Goal: Task Accomplishment & Management: Complete application form

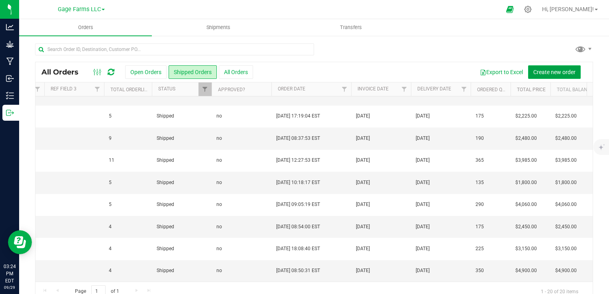
click at [558, 77] on button "Create new order" at bounding box center [554, 72] width 53 height 14
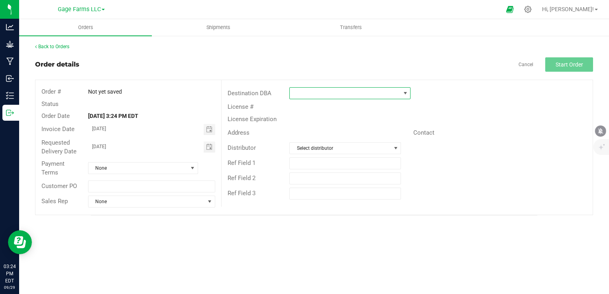
click at [371, 91] on span at bounding box center [345, 93] width 110 height 11
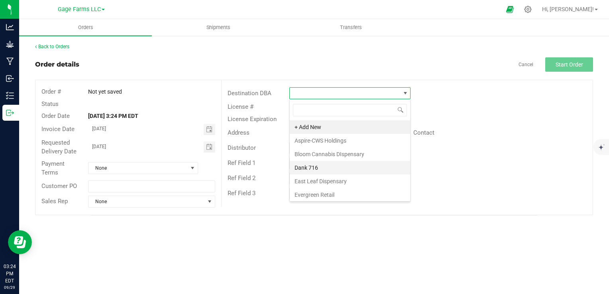
scroll to position [40, 0]
click at [333, 171] on li "Good Life Collective" at bounding box center [350, 169] width 120 height 14
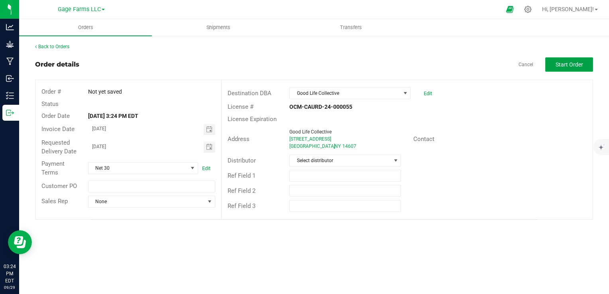
click at [562, 63] on span "Start Order" at bounding box center [568, 64] width 27 height 6
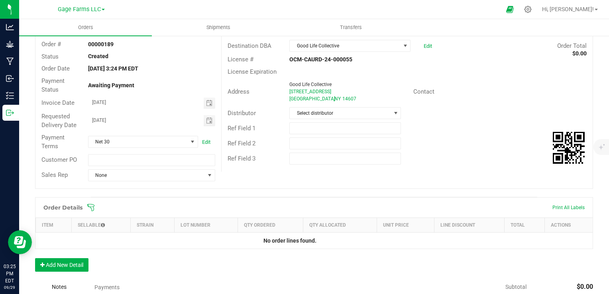
scroll to position [80, 0]
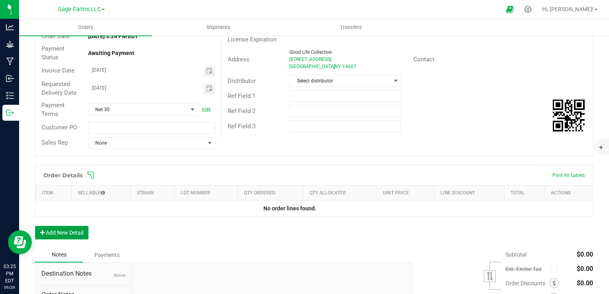
click at [72, 232] on button "Add New Detail" at bounding box center [61, 233] width 53 height 14
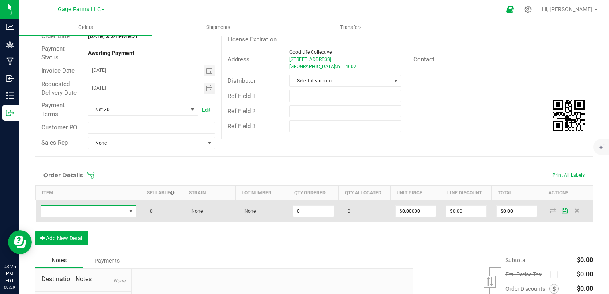
click at [73, 211] on span "NO DATA FOUND" at bounding box center [83, 211] width 85 height 11
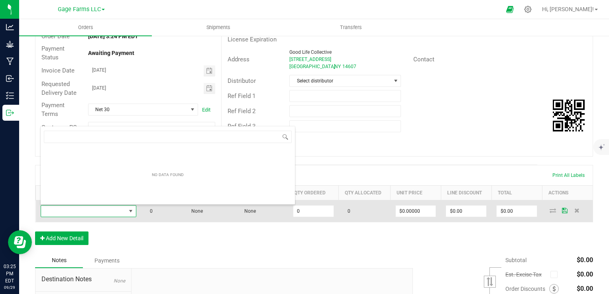
scroll to position [12, 93]
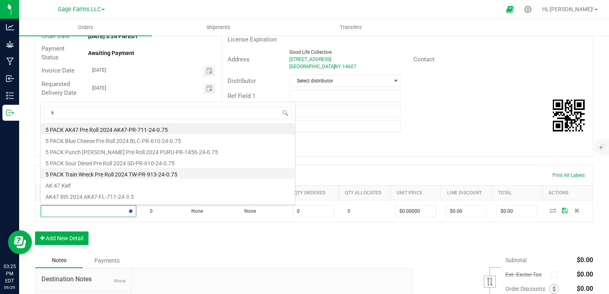
type input "kr"
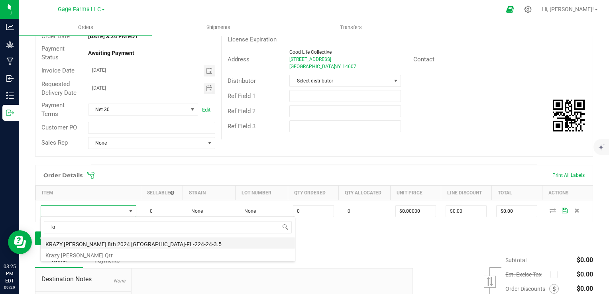
click at [107, 244] on li "KRAZY [PERSON_NAME] 8th 2024 [GEOGRAPHIC_DATA]-FL-224-24-3.5" at bounding box center [168, 242] width 254 height 11
type input "0 ea"
type input "$14.00000"
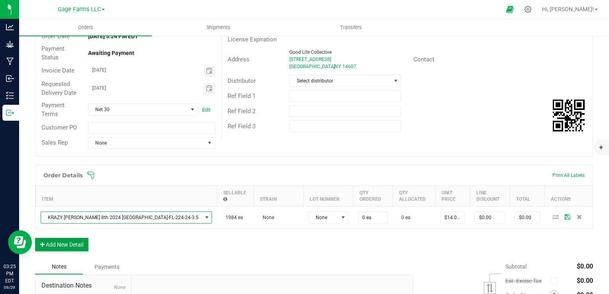
click at [69, 238] on button "Add New Detail" at bounding box center [61, 245] width 53 height 14
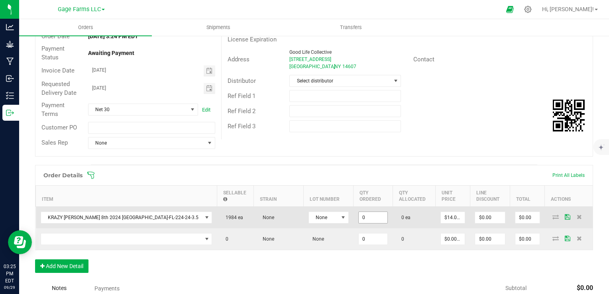
click at [358, 212] on input "0" at bounding box center [372, 217] width 29 height 11
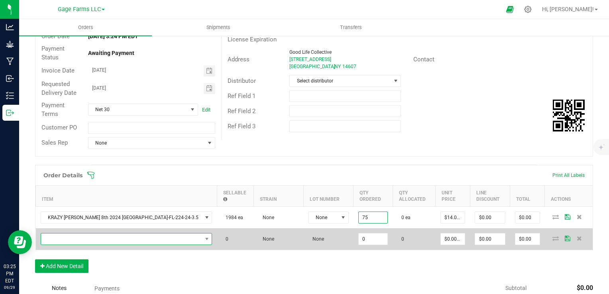
type input "75 ea"
type input "$1,050.00"
click at [119, 233] on span "NO DATA FOUND" at bounding box center [121, 238] width 161 height 11
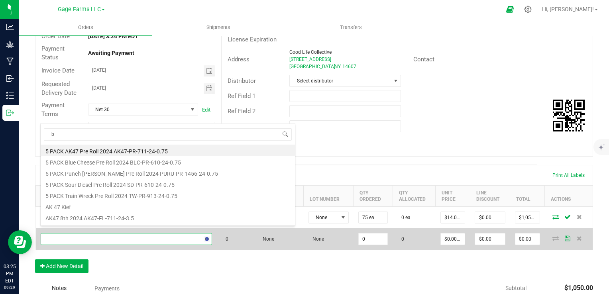
type input "bb"
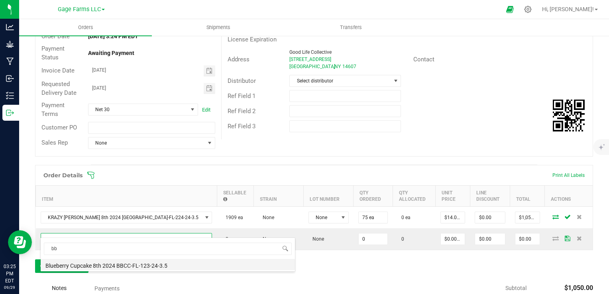
click at [117, 267] on li "Blueberry Cupcake 8th 2024 BBCC-FL-123-24-3.5" at bounding box center [168, 264] width 254 height 11
type input "0 ea"
type input "$14.00000"
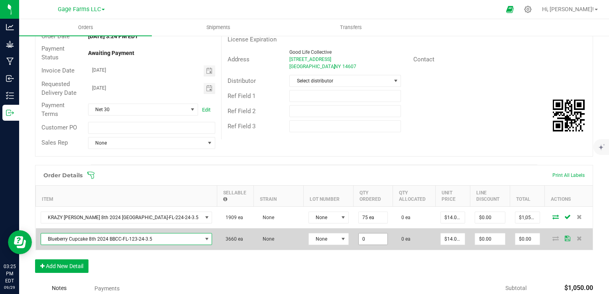
click at [358, 237] on input "0" at bounding box center [372, 238] width 29 height 11
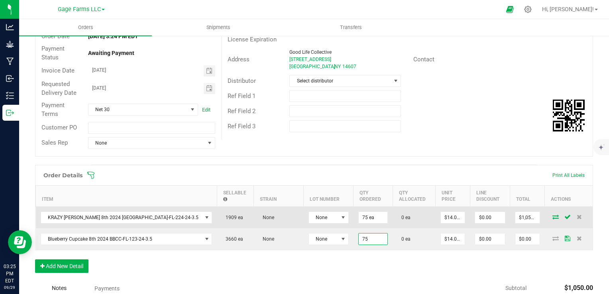
type input "75 ea"
type input "$1,050.00"
click at [552, 216] on icon at bounding box center [555, 216] width 6 height 5
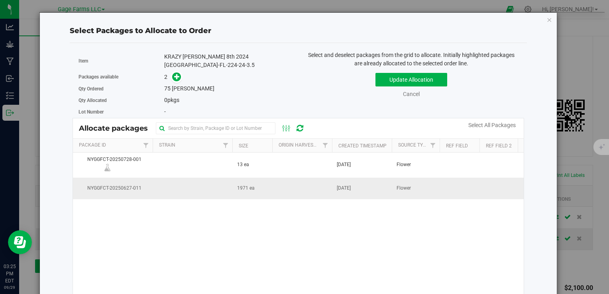
click at [247, 188] on td "1971 ea" at bounding box center [252, 189] width 40 height 22
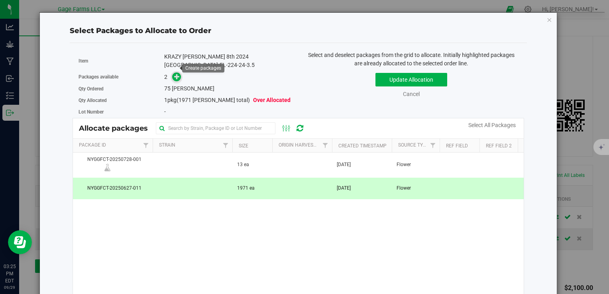
click at [176, 74] on icon at bounding box center [177, 77] width 6 height 6
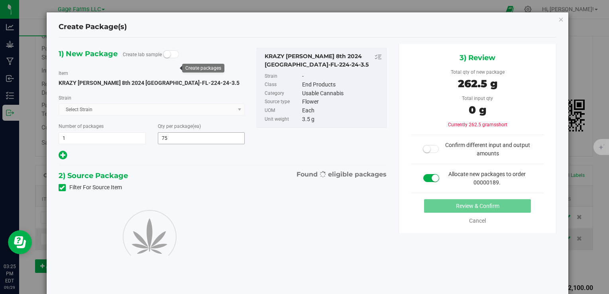
type input "75"
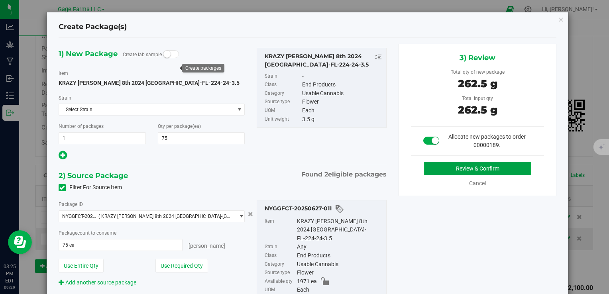
click at [483, 168] on button "Review & Confirm" at bounding box center [477, 169] width 107 height 14
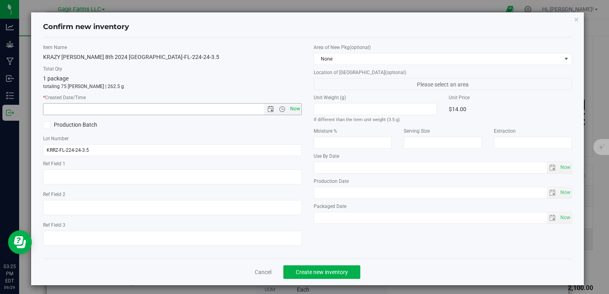
click at [293, 110] on span "Now" at bounding box center [295, 109] width 14 height 12
type input "[DATE] 3:25 PM"
click at [316, 277] on button "Create new inventory" at bounding box center [321, 272] width 77 height 14
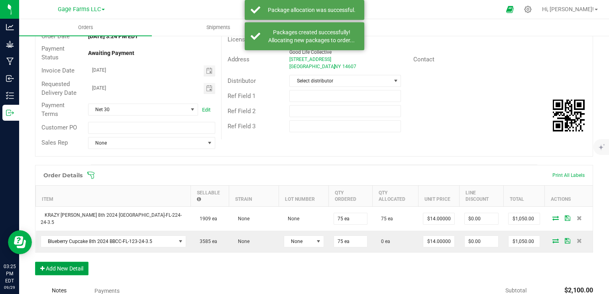
click at [83, 267] on button "Add New Detail" at bounding box center [61, 269] width 53 height 14
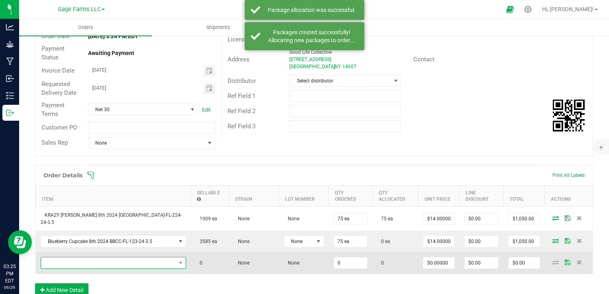
click at [135, 258] on span "NO DATA FOUND" at bounding box center [108, 262] width 135 height 11
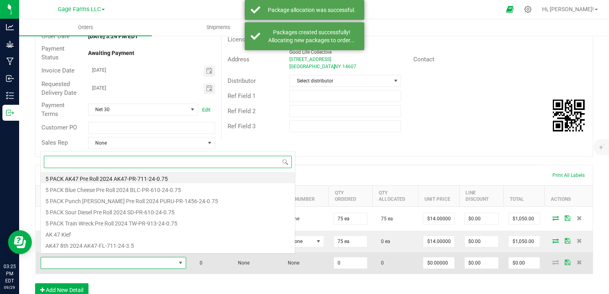
scroll to position [12, 124]
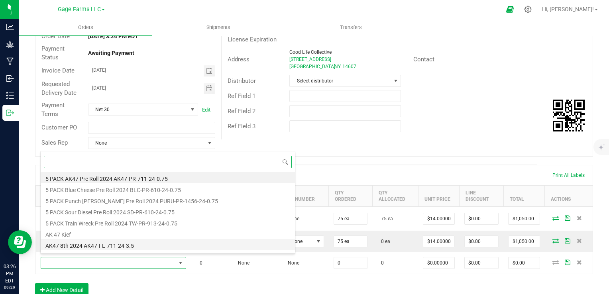
click at [87, 245] on li "AK47 8th 2024 AK47-FL-711-24-3.5" at bounding box center [168, 244] width 254 height 11
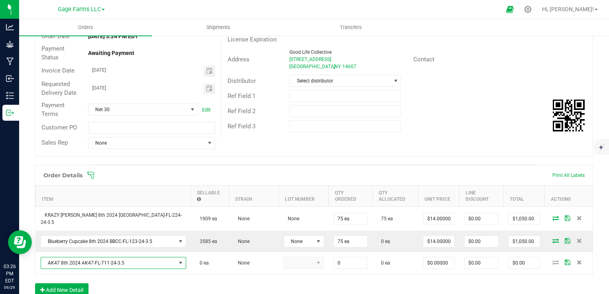
type input "0 ea"
type input "$14.00000"
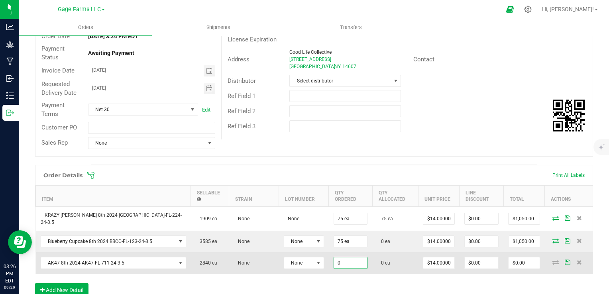
click at [334, 258] on input "0" at bounding box center [350, 262] width 33 height 11
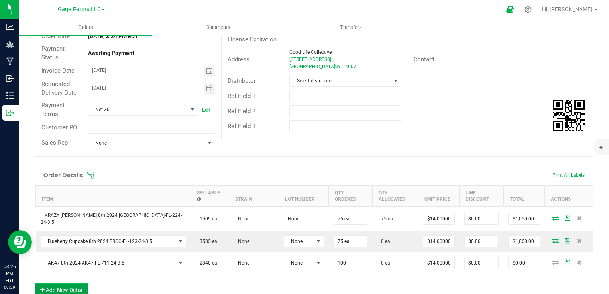
type input "100 ea"
type input "$1,400.00"
click at [62, 283] on button "Add New Detail" at bounding box center [61, 290] width 53 height 14
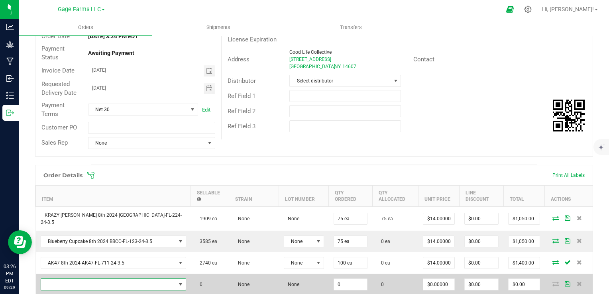
click at [64, 282] on span "NO DATA FOUND" at bounding box center [108, 284] width 135 height 11
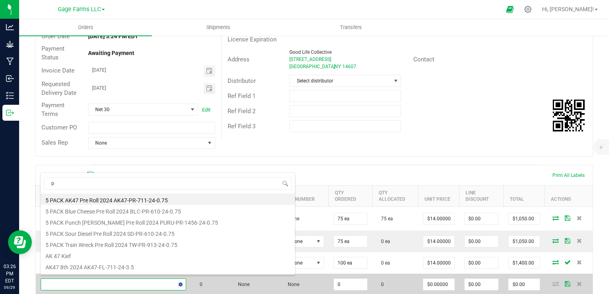
type input "pu"
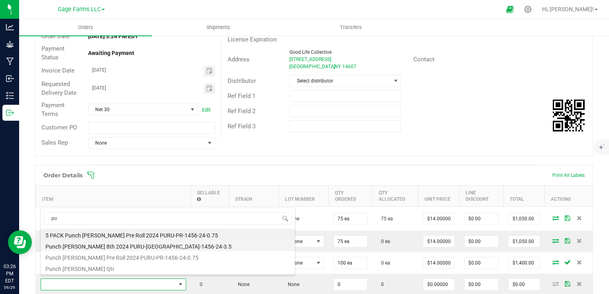
click at [73, 249] on li "Punch [PERSON_NAME] 8th 2024 PURU-[GEOGRAPHIC_DATA]-1456-24-3.5" at bounding box center [168, 245] width 254 height 11
type input "0 ea"
type input "$14.00000"
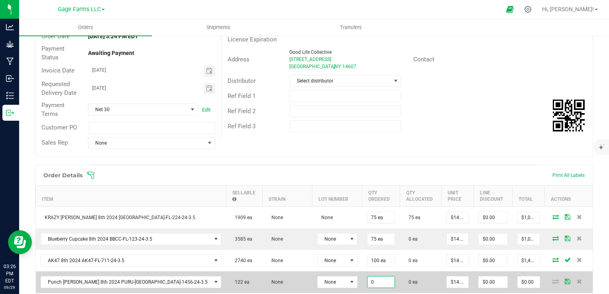
click at [367, 278] on input "0" at bounding box center [380, 281] width 27 height 11
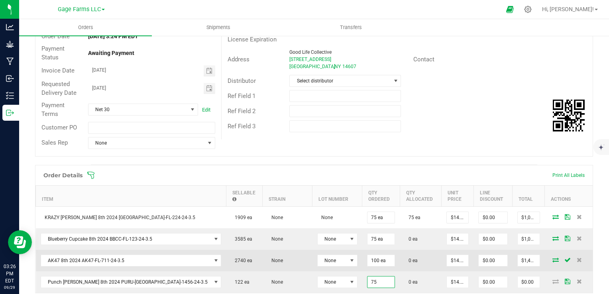
type input "75 ea"
type input "$1,050.00"
click at [552, 260] on icon at bounding box center [555, 259] width 6 height 5
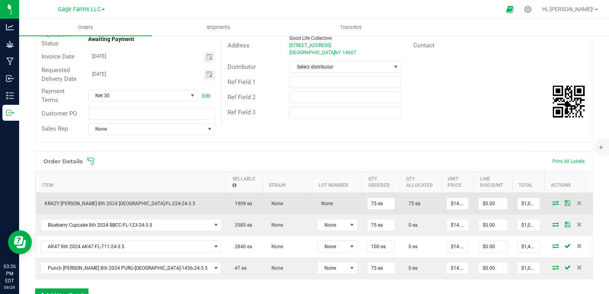
scroll to position [80, 0]
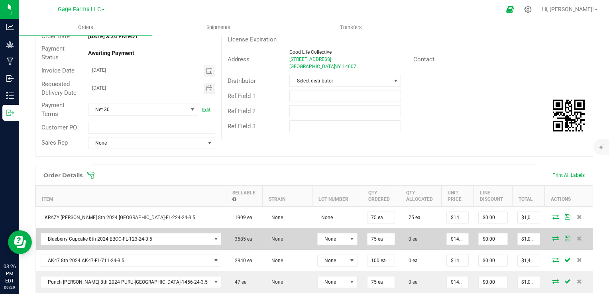
click at [552, 236] on icon at bounding box center [555, 238] width 6 height 5
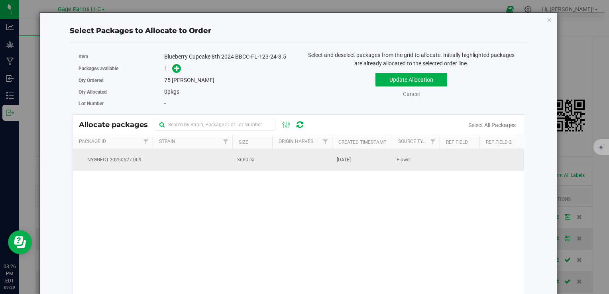
click at [231, 154] on td at bounding box center [193, 160] width 80 height 22
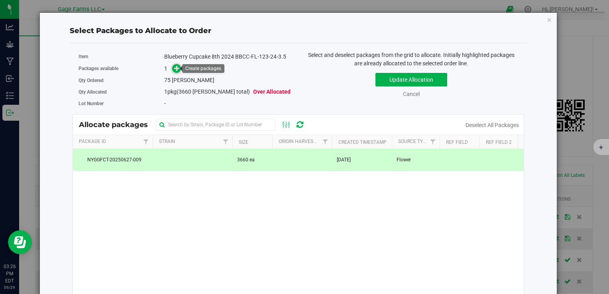
click at [174, 66] on icon at bounding box center [177, 68] width 6 height 6
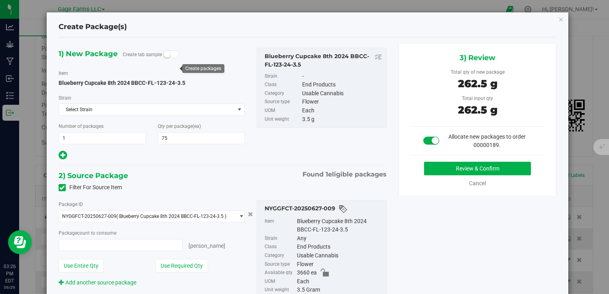
type input "75 ea"
click at [515, 165] on button "Review & Confirm" at bounding box center [477, 169] width 107 height 14
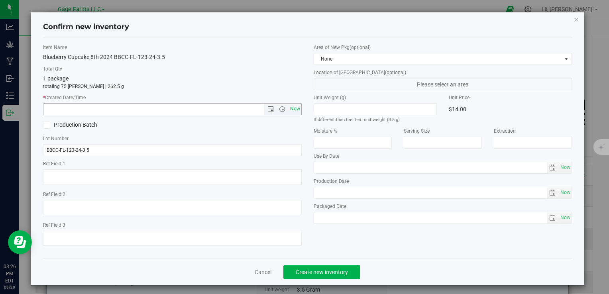
click at [296, 108] on span "Now" at bounding box center [295, 109] width 14 height 12
type input "[DATE] 3:26 PM"
click at [346, 273] on button "Create new inventory" at bounding box center [321, 272] width 77 height 14
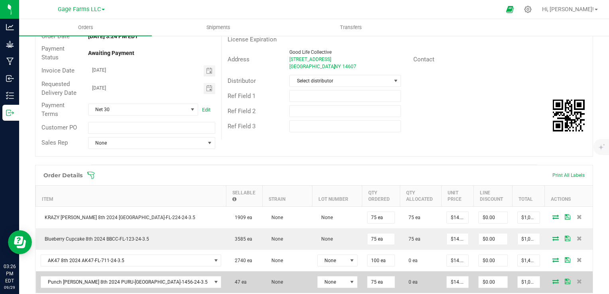
click at [552, 280] on icon at bounding box center [555, 281] width 6 height 5
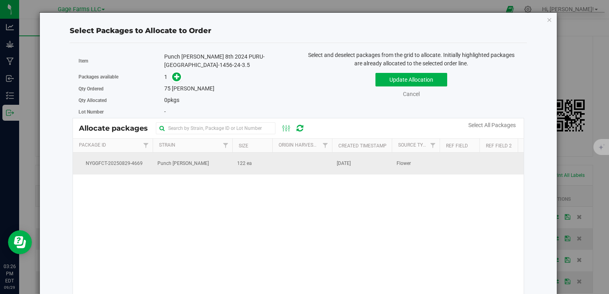
click at [234, 164] on td "122 ea" at bounding box center [252, 164] width 40 height 22
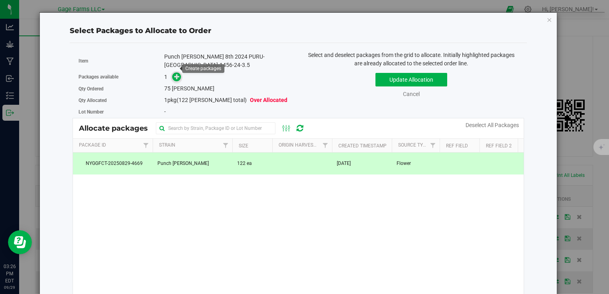
click at [175, 74] on icon at bounding box center [177, 77] width 6 height 6
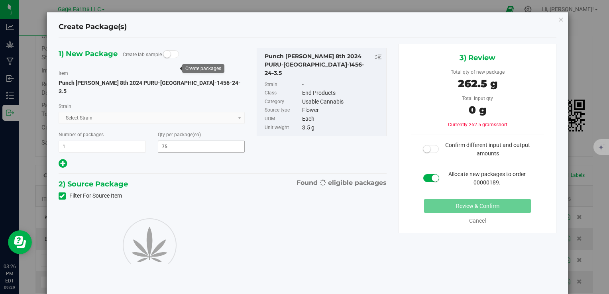
type input "75"
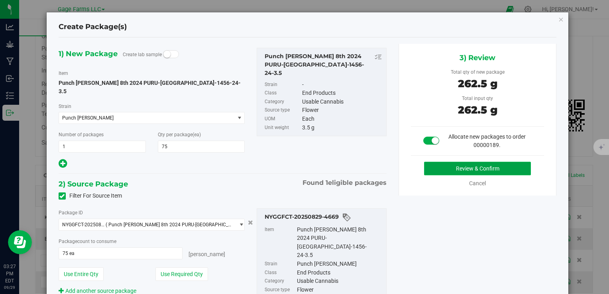
click at [498, 169] on button "Review & Confirm" at bounding box center [477, 169] width 107 height 14
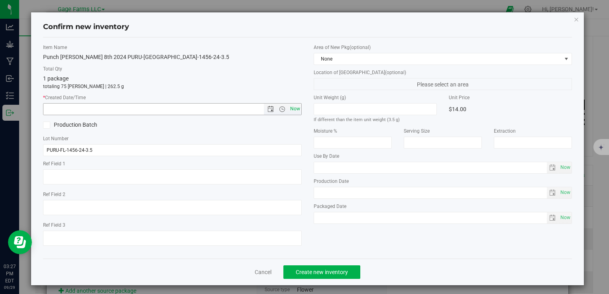
click at [294, 108] on span "Now" at bounding box center [295, 109] width 14 height 12
type input "[DATE] 3:27 PM"
click at [329, 273] on span "Create new inventory" at bounding box center [322, 272] width 52 height 6
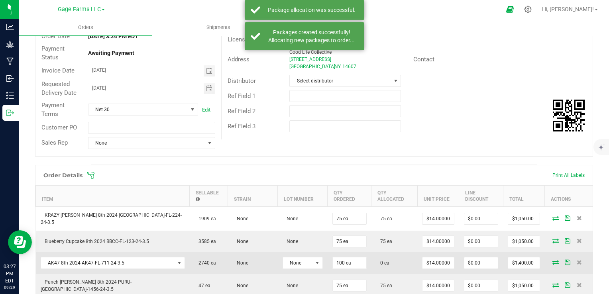
click at [552, 260] on icon at bounding box center [555, 262] width 6 height 5
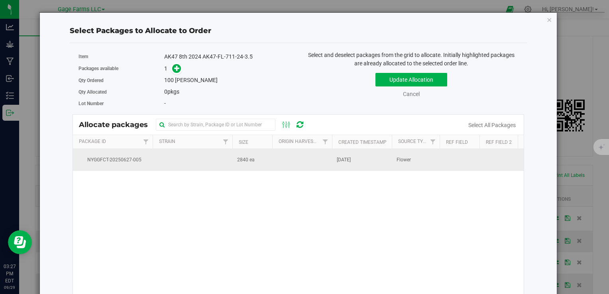
click at [274, 164] on td at bounding box center [302, 160] width 60 height 22
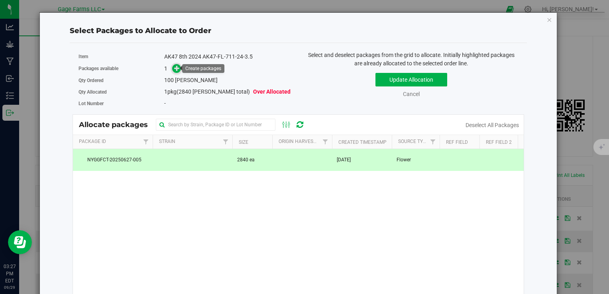
click at [174, 72] on span at bounding box center [176, 68] width 9 height 9
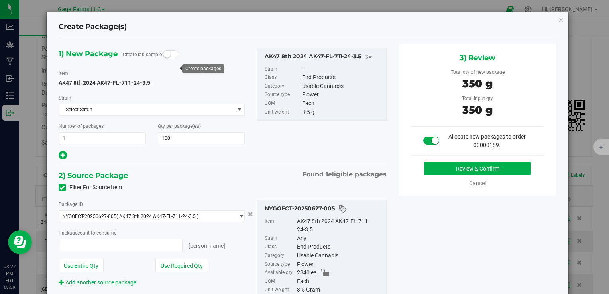
type input "100 ea"
click at [506, 167] on button "Review & Confirm" at bounding box center [477, 169] width 107 height 14
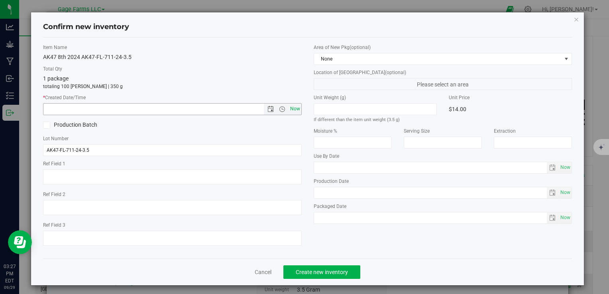
click at [292, 109] on span "Now" at bounding box center [295, 109] width 14 height 12
type input "[DATE] 3:27 PM"
click at [329, 268] on button "Create new inventory" at bounding box center [321, 272] width 77 height 14
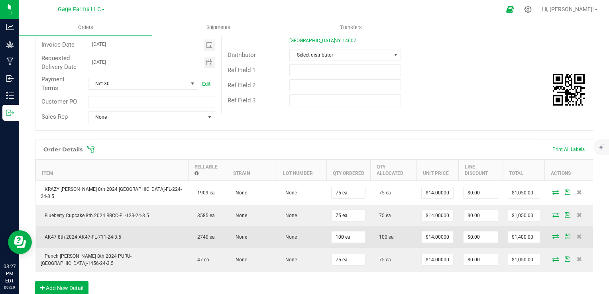
scroll to position [119, 0]
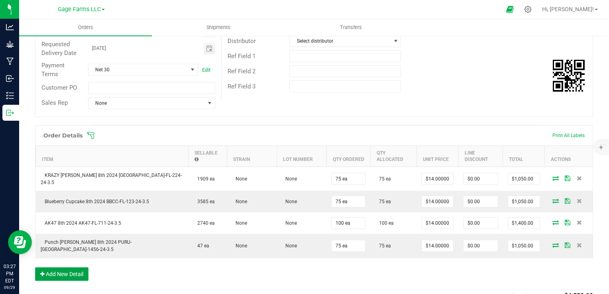
click at [70, 267] on button "Add New Detail" at bounding box center [61, 274] width 53 height 14
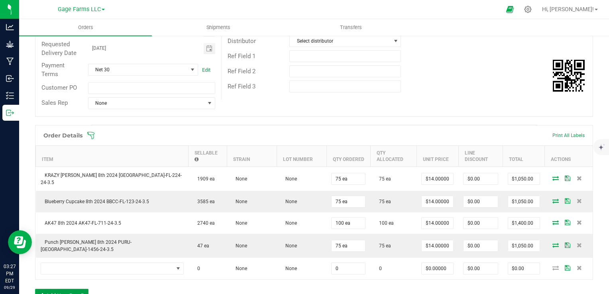
click at [59, 289] on button "Add New Detail" at bounding box center [61, 296] width 53 height 14
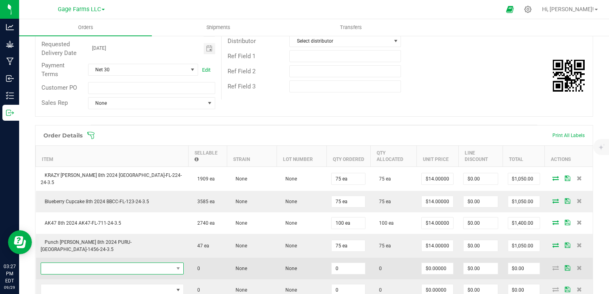
click at [62, 263] on span "NO DATA FOUND" at bounding box center [107, 268] width 132 height 11
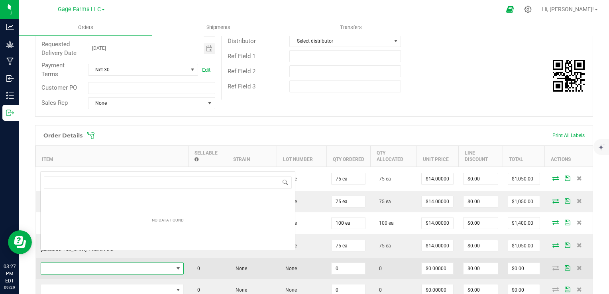
scroll to position [12, 108]
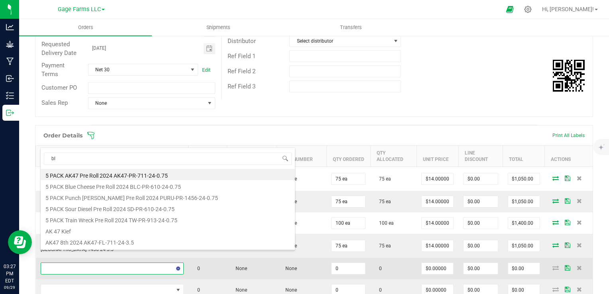
type input "blc"
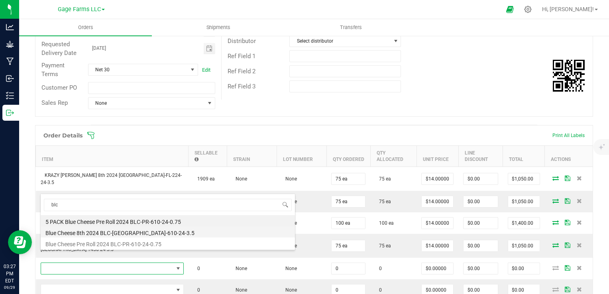
click at [71, 229] on li "Blue Cheese 8th 2024 BLC-[GEOGRAPHIC_DATA]-610-24-3.5" at bounding box center [168, 231] width 254 height 11
type input "0 ea"
type input "$14.00000"
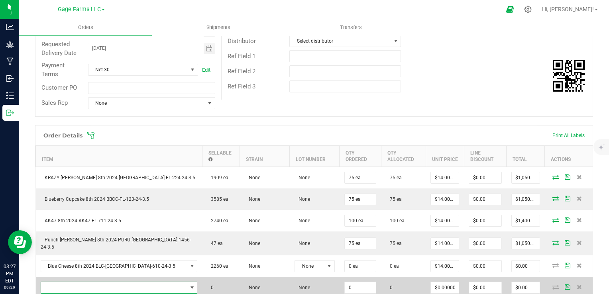
click at [72, 282] on span "NO DATA FOUND" at bounding box center [114, 287] width 146 height 11
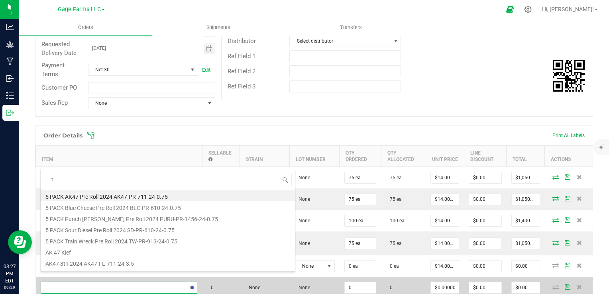
type input "tw"
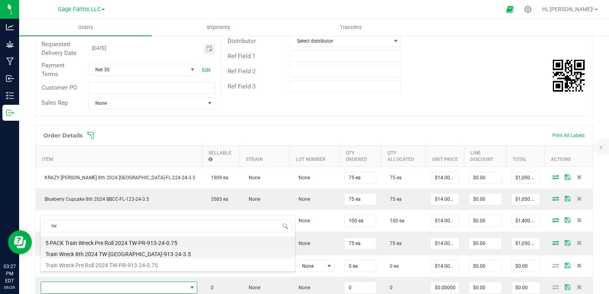
click at [69, 251] on li "Train Wreck 8th 2024 TW-[GEOGRAPHIC_DATA]-913-24-3.5" at bounding box center [168, 252] width 254 height 11
type input "0 ea"
type input "$14.00000"
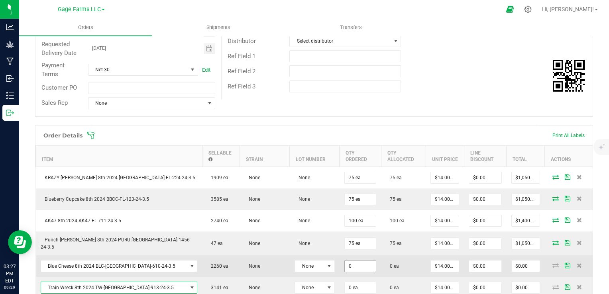
click at [344, 260] on input "0" at bounding box center [359, 265] width 31 height 11
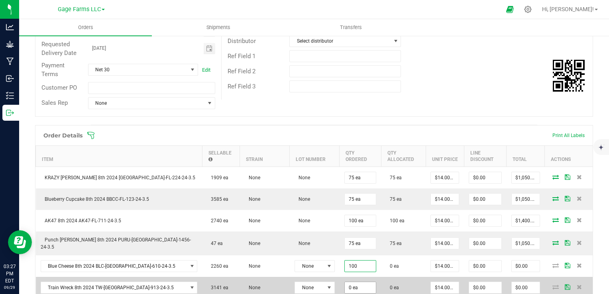
type input "100 ea"
type input "$1,400.00"
click at [344, 282] on input "0" at bounding box center [359, 287] width 31 height 11
type input "100 ea"
type input "$1,400.00"
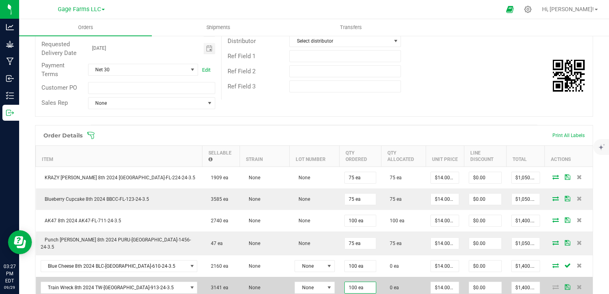
click at [381, 278] on td "0 ea" at bounding box center [403, 288] width 45 height 22
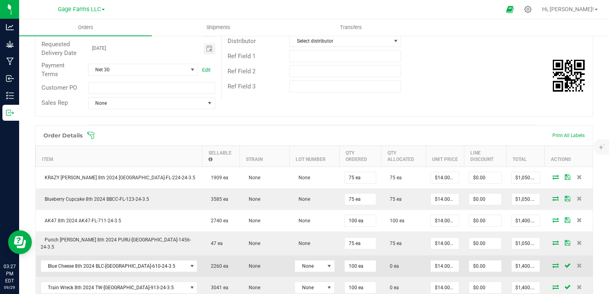
click at [552, 263] on icon at bounding box center [555, 265] width 6 height 5
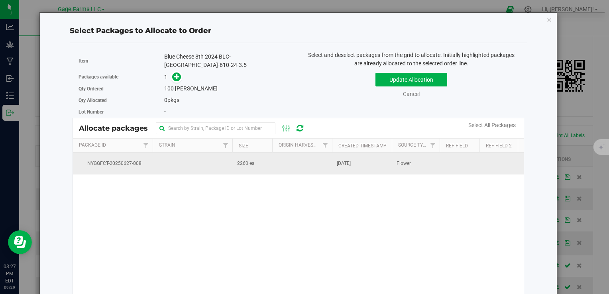
click at [350, 160] on span "[DATE]" at bounding box center [344, 164] width 14 height 8
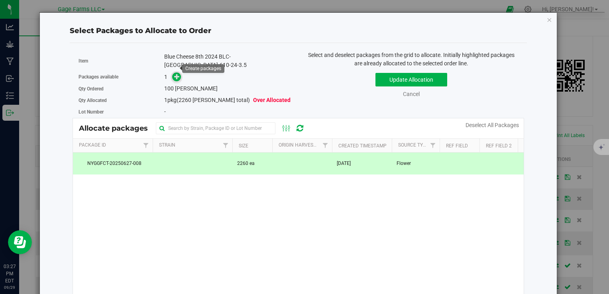
click at [176, 74] on icon at bounding box center [177, 77] width 6 height 6
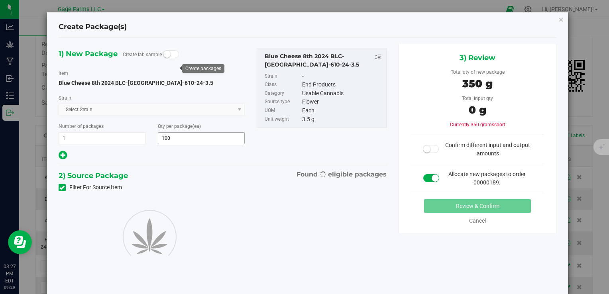
type input "100"
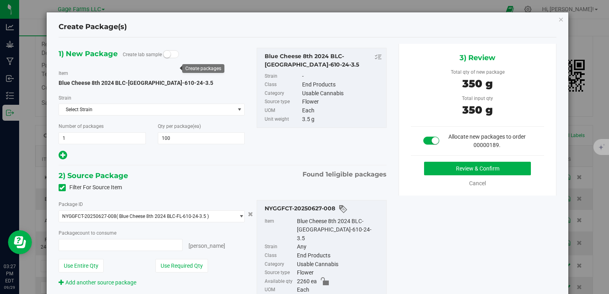
type input "100 ea"
click at [519, 170] on button "Review & Confirm" at bounding box center [477, 169] width 107 height 14
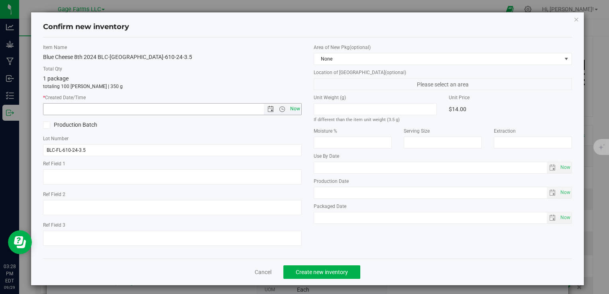
click at [290, 107] on span "Now" at bounding box center [295, 109] width 14 height 12
type input "[DATE] 3:28 PM"
click at [318, 273] on span "Create new inventory" at bounding box center [322, 272] width 52 height 6
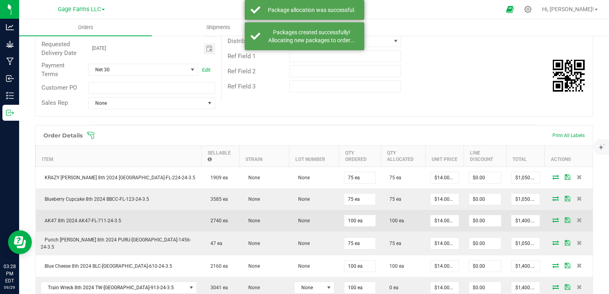
scroll to position [159, 0]
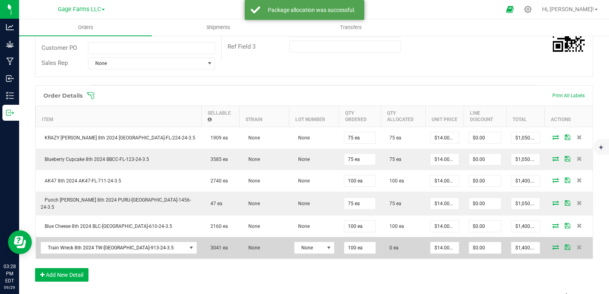
click at [552, 245] on icon at bounding box center [555, 247] width 6 height 5
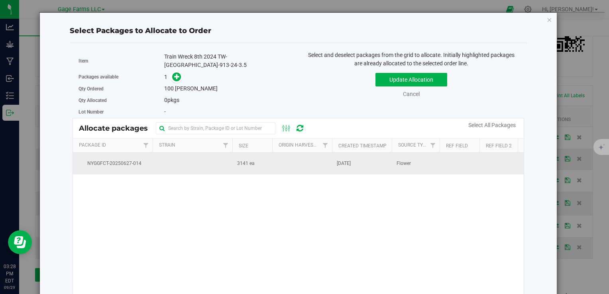
click at [235, 158] on td "3141 ea" at bounding box center [252, 164] width 40 height 22
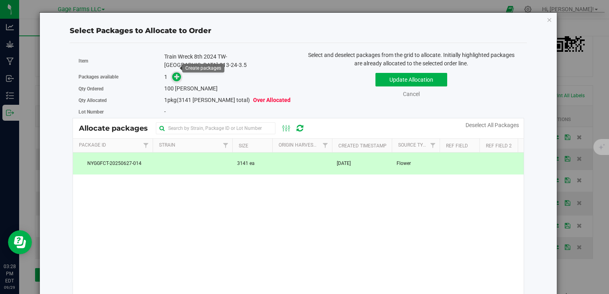
click at [174, 74] on icon at bounding box center [177, 77] width 6 height 6
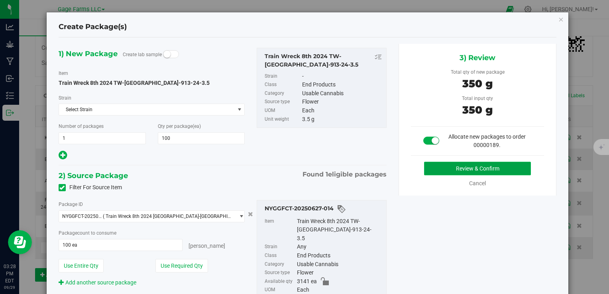
click at [502, 167] on button "Review & Confirm" at bounding box center [477, 169] width 107 height 14
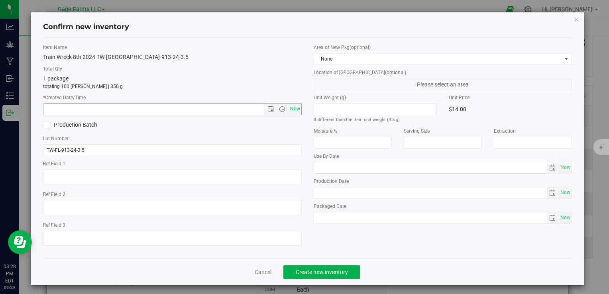
click at [292, 108] on span "Now" at bounding box center [295, 109] width 14 height 12
type input "[DATE] 3:28 PM"
click at [313, 269] on span "Create new inventory" at bounding box center [322, 272] width 52 height 6
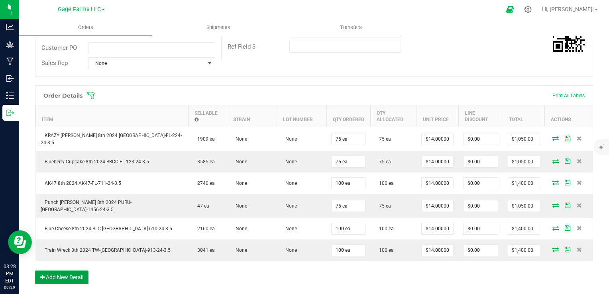
click at [50, 270] on button "Add New Detail" at bounding box center [61, 277] width 53 height 14
click at [56, 292] on button "Add New Detail" at bounding box center [61, 299] width 53 height 14
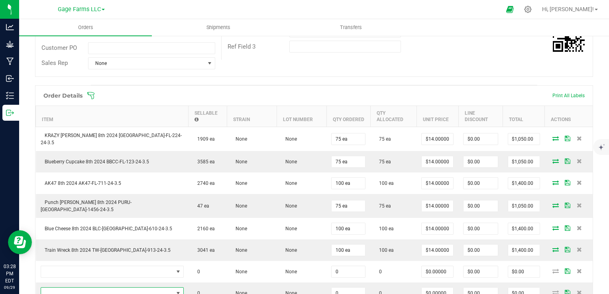
click at [56, 288] on span "NO DATA FOUND" at bounding box center [107, 293] width 132 height 11
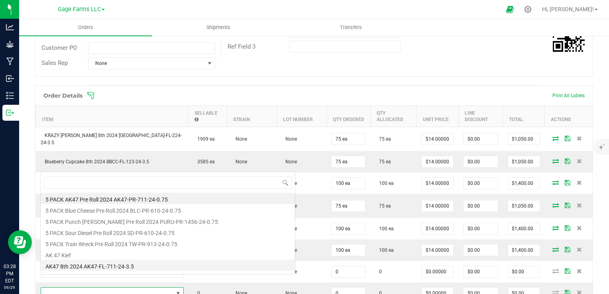
scroll to position [12, 108]
type input "q"
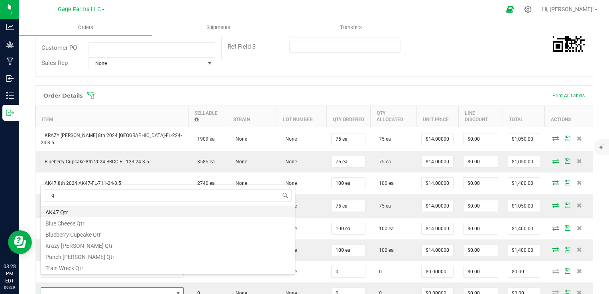
click at [74, 212] on li "AK47 Qtr" at bounding box center [168, 211] width 254 height 11
type input "0 ea"
type input "$22.50000"
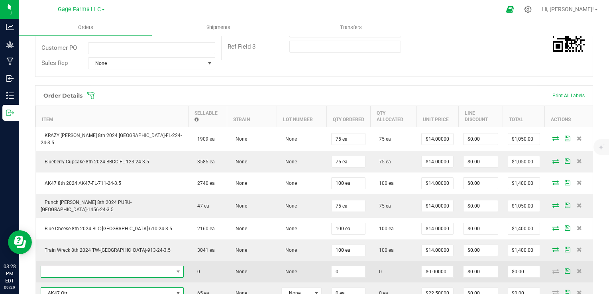
click at [72, 266] on span "NO DATA FOUND" at bounding box center [107, 271] width 132 height 11
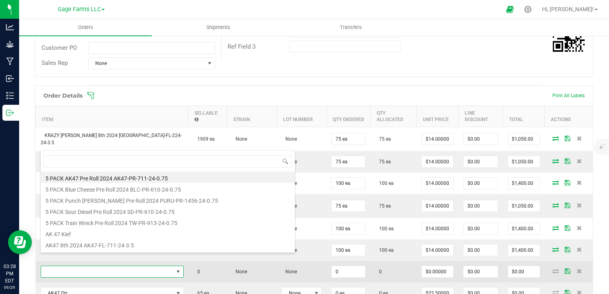
type input "q"
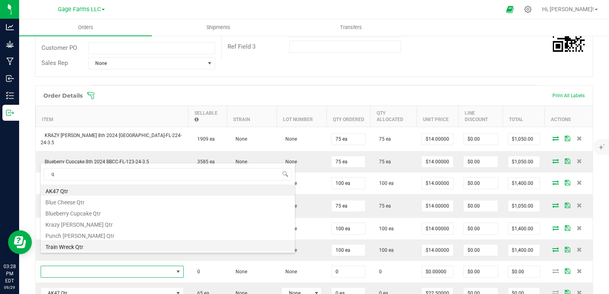
click at [69, 245] on li "Train Wreck Qtr" at bounding box center [168, 245] width 254 height 11
type input "0 ea"
type input "$22.50000"
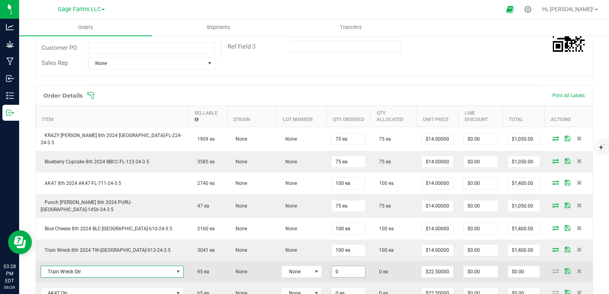
click at [331, 266] on input "0" at bounding box center [347, 271] width 33 height 11
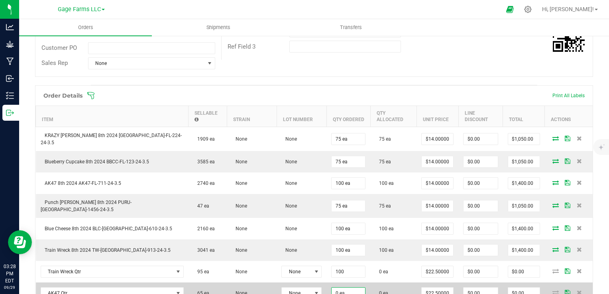
type input "100 ea"
type input "$2,250.00"
click at [331, 288] on input "0" at bounding box center [347, 293] width 33 height 11
type input "100 ea"
type input "$2,250.00"
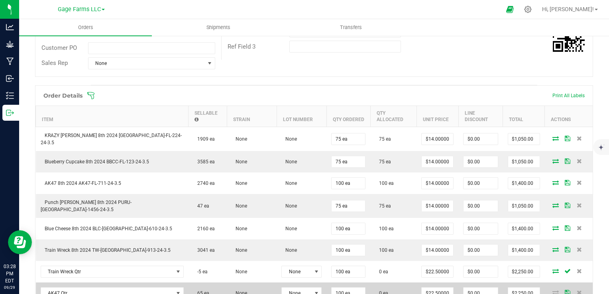
click at [383, 283] on td "0 ea" at bounding box center [393, 293] width 46 height 22
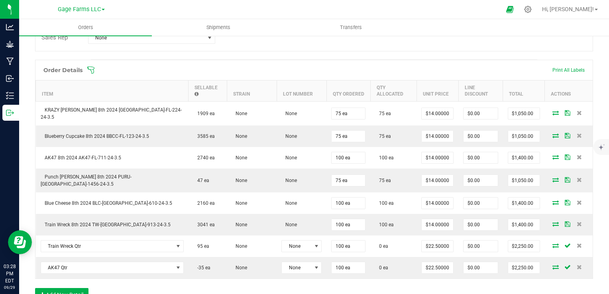
scroll to position [199, 0]
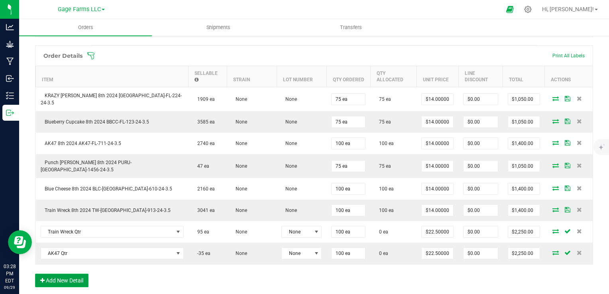
click at [78, 274] on button "Add New Detail" at bounding box center [61, 281] width 53 height 14
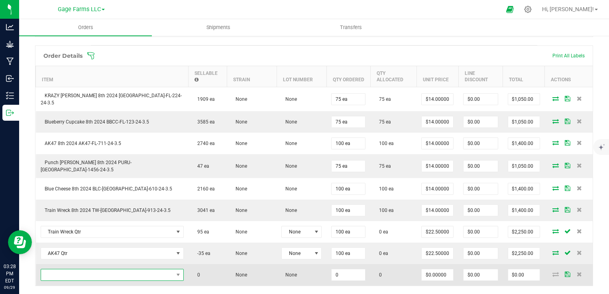
click at [77, 269] on span "NO DATA FOUND" at bounding box center [107, 274] width 132 height 11
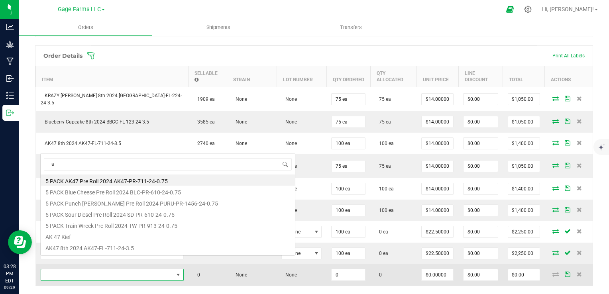
scroll to position [12, 108]
type input "ak"
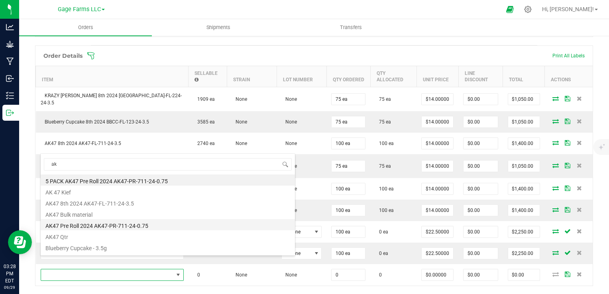
click at [78, 227] on li "AK47 Pre Roll 2024 AK47-PR-711-24-0.75" at bounding box center [168, 224] width 254 height 11
type input "0 ea"
type input "$5.00000"
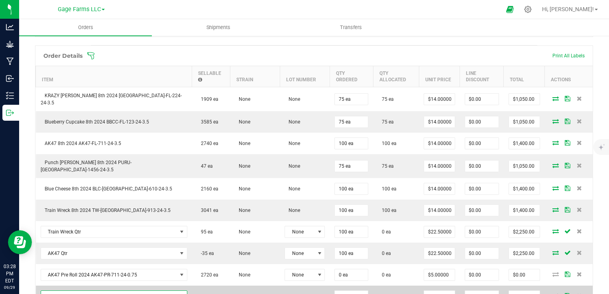
click at [70, 291] on span "NO DATA FOUND" at bounding box center [109, 296] width 136 height 11
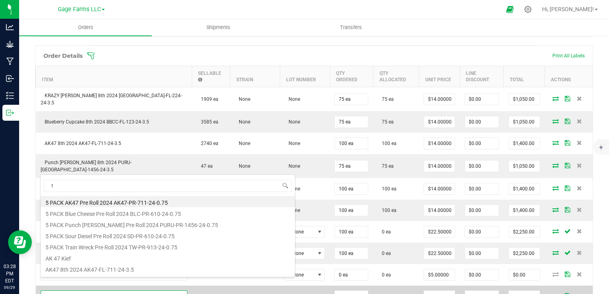
scroll to position [12, 108]
type input "tw"
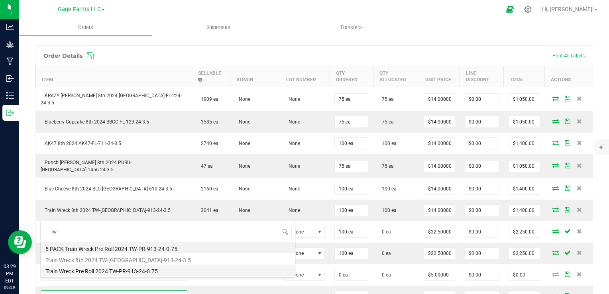
click at [75, 270] on li "Train Wreck Pre Roll 2024 TW-PR-913-24-0.75" at bounding box center [168, 269] width 254 height 11
type input "0 ea"
type input "$5.00000"
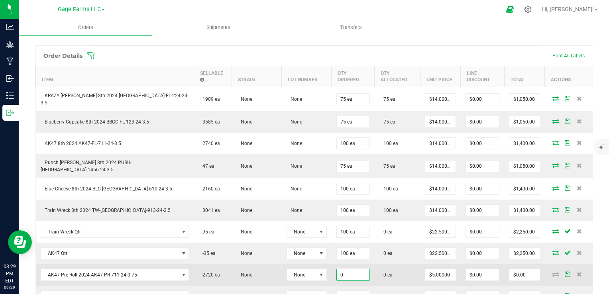
click at [337, 269] on input "0" at bounding box center [353, 274] width 33 height 11
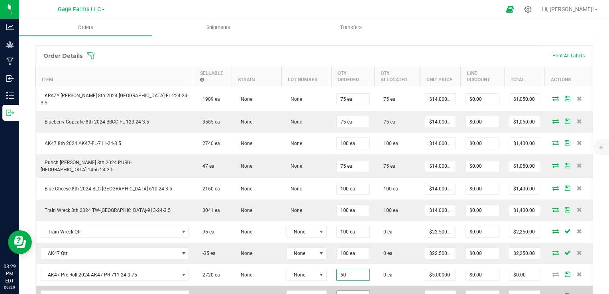
type input "50"
click at [337, 292] on input "0" at bounding box center [353, 296] width 33 height 11
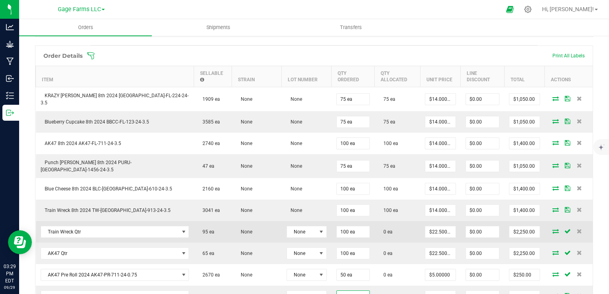
type input "50 ea"
type input "$250.00"
click at [552, 229] on icon at bounding box center [555, 231] width 6 height 5
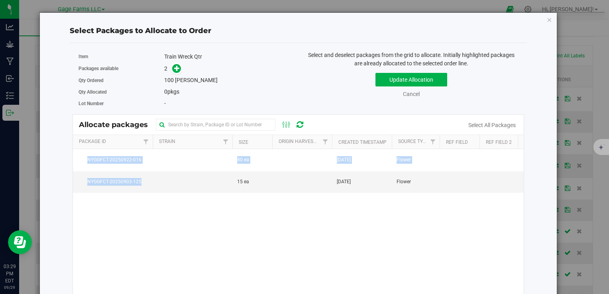
drag, startPoint x: 230, startPoint y: 179, endPoint x: 191, endPoint y: 243, distance: 75.3
click at [191, 243] on div "NYGGFCT-20250922-016 80 ea [DATE] Flower TW-FL-913-24-3.5 $0.00 $0.00 NYGGFCT-2…" at bounding box center [298, 248] width 450 height 199
click at [546, 19] on icon "button" at bounding box center [549, 20] width 6 height 10
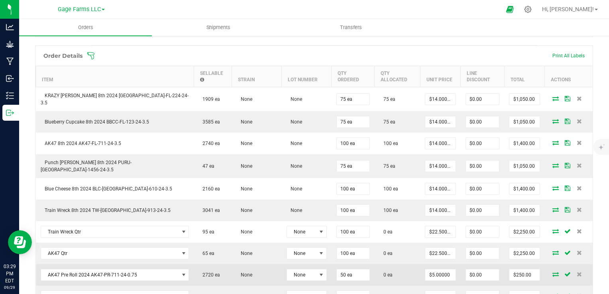
click at [552, 272] on icon at bounding box center [555, 274] width 6 height 5
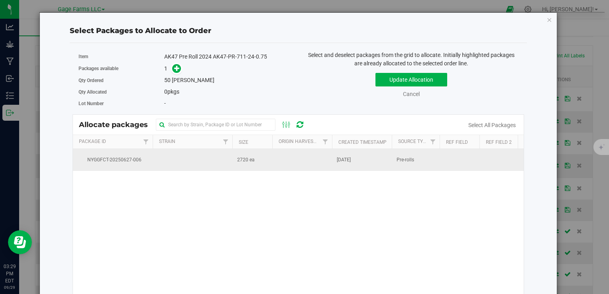
click at [336, 164] on td "[DATE]" at bounding box center [362, 160] width 60 height 22
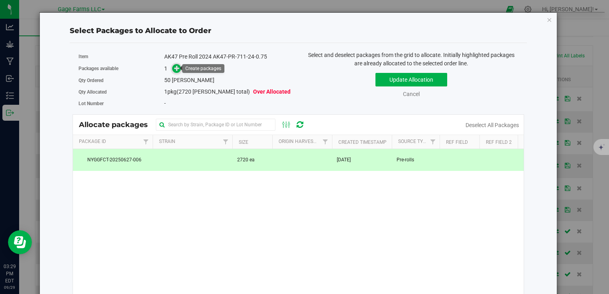
click at [174, 67] on icon at bounding box center [177, 68] width 6 height 6
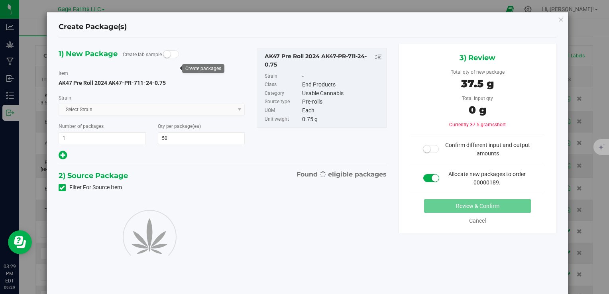
type input "50"
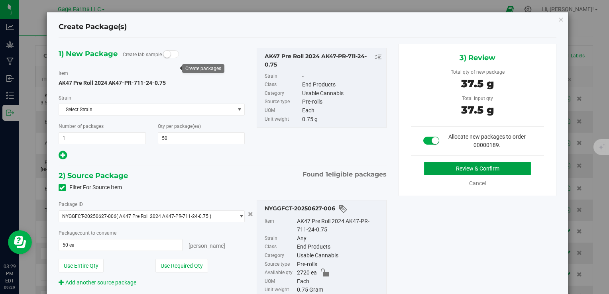
click at [447, 166] on button "Review & Confirm" at bounding box center [477, 169] width 107 height 14
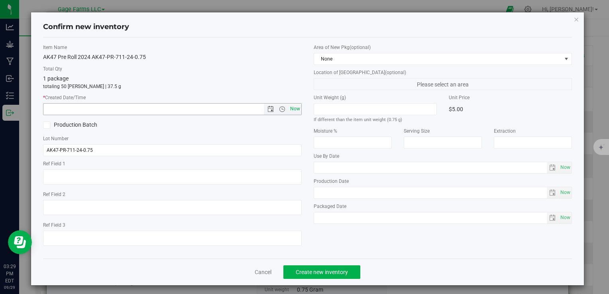
click at [297, 112] on span "Now" at bounding box center [295, 109] width 14 height 12
type input "[DATE] 3:29 PM"
click at [334, 278] on button "Create new inventory" at bounding box center [321, 272] width 77 height 14
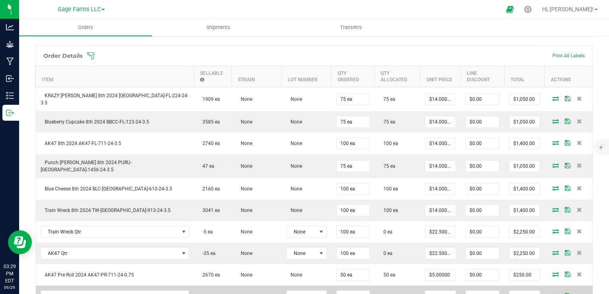
click at [552, 293] on icon at bounding box center [555, 295] width 6 height 5
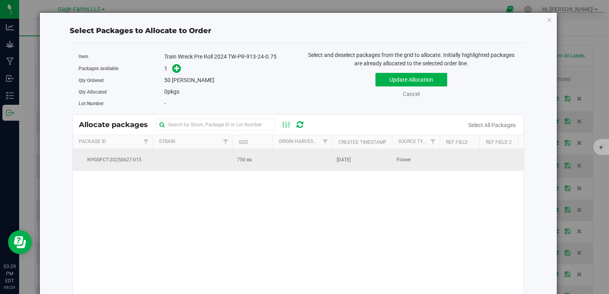
click at [319, 162] on td at bounding box center [302, 160] width 60 height 22
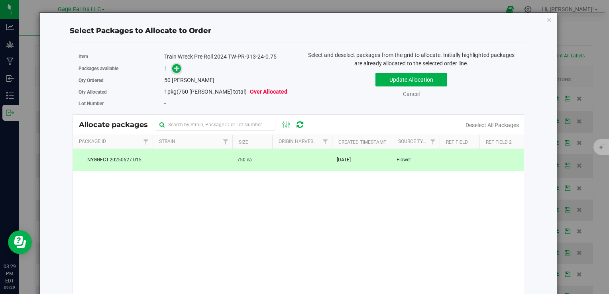
click at [177, 69] on icon at bounding box center [177, 68] width 6 height 6
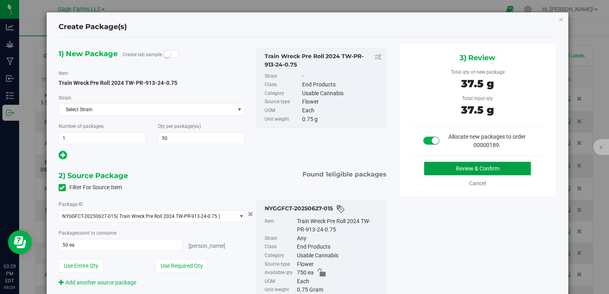
click at [499, 167] on button "Review & Confirm" at bounding box center [477, 169] width 107 height 14
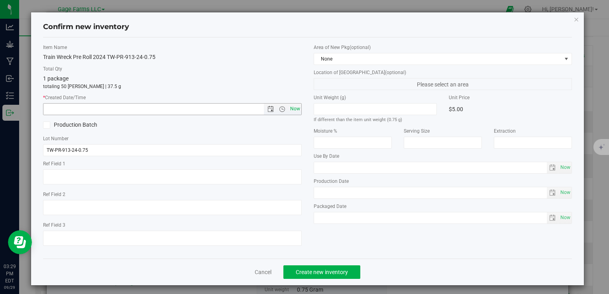
click at [294, 109] on span "Now" at bounding box center [295, 109] width 14 height 12
type input "[DATE] 3:29 PM"
click at [345, 270] on button "Create new inventory" at bounding box center [321, 272] width 77 height 14
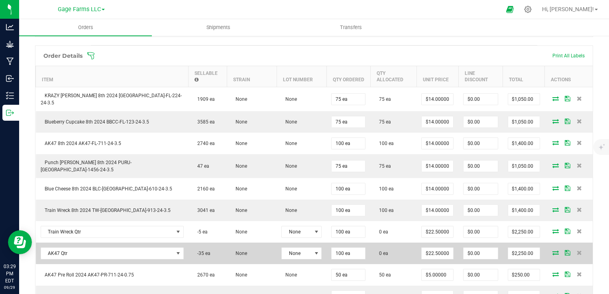
click at [552, 250] on icon at bounding box center [555, 252] width 6 height 5
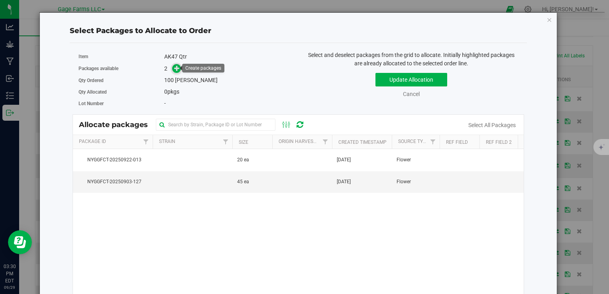
click at [176, 69] on icon at bounding box center [177, 68] width 6 height 6
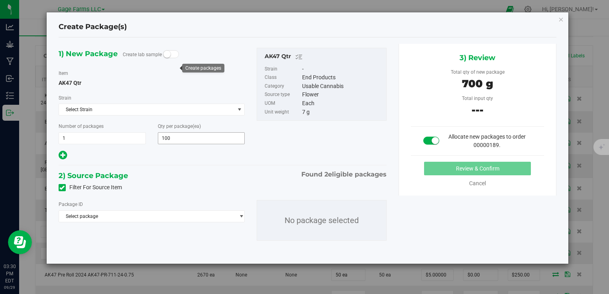
type input "100"
click at [190, 219] on span "Select package" at bounding box center [147, 216] width 176 height 11
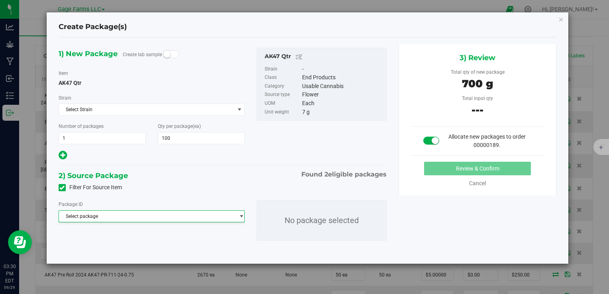
click at [179, 192] on div "Filter For Source Item" at bounding box center [223, 188] width 340 height 12
click at [562, 17] on icon "button" at bounding box center [561, 19] width 6 height 10
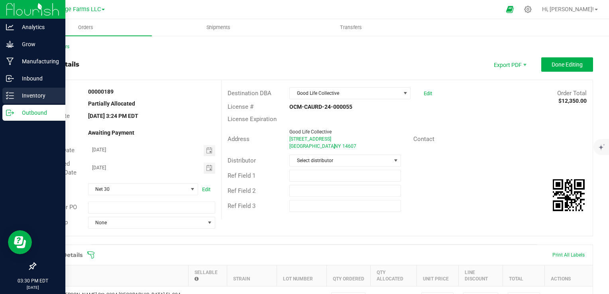
click at [37, 96] on p "Inventory" at bounding box center [38, 96] width 48 height 10
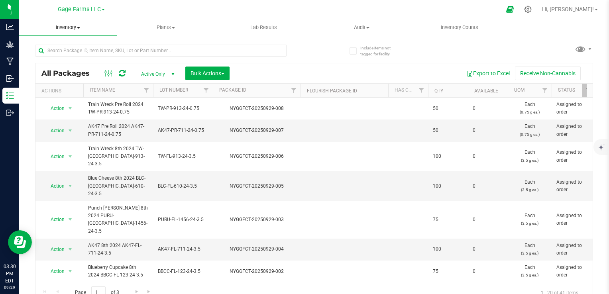
click at [72, 26] on span "Inventory" at bounding box center [68, 27] width 98 height 7
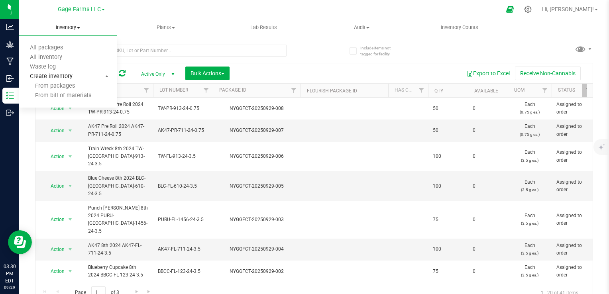
click at [50, 76] on span "Create inventory" at bounding box center [51, 76] width 64 height 7
click at [80, 27] on span at bounding box center [78, 28] width 3 height 2
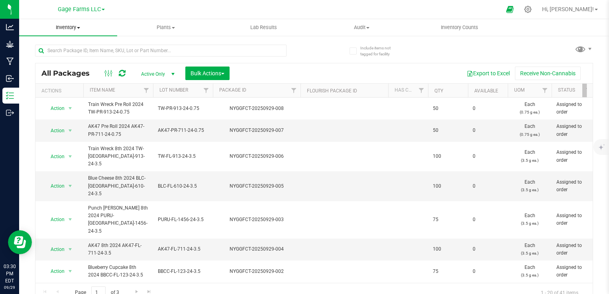
click at [77, 27] on span at bounding box center [78, 28] width 3 height 2
click at [51, 76] on span "Create inventory" at bounding box center [51, 76] width 64 height 7
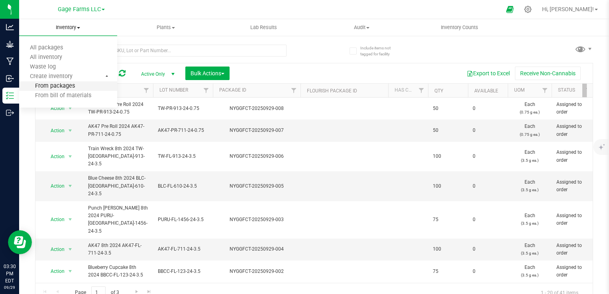
click at [51, 86] on span "From packages" at bounding box center [47, 86] width 56 height 7
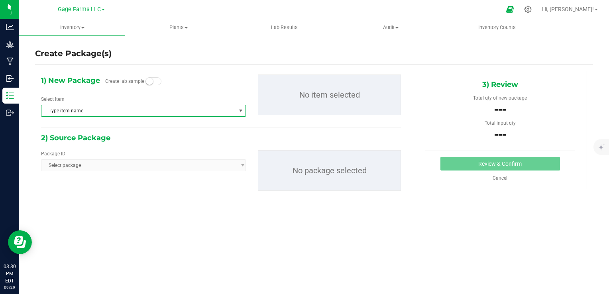
click at [239, 108] on span "select" at bounding box center [240, 111] width 6 height 6
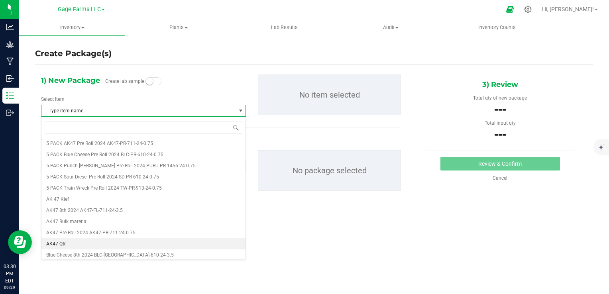
click at [109, 245] on li "AK47 Qtr" at bounding box center [143, 243] width 204 height 11
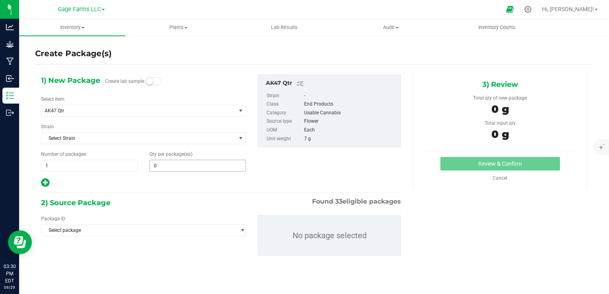
click at [186, 165] on span "0 0" at bounding box center [197, 166] width 96 height 12
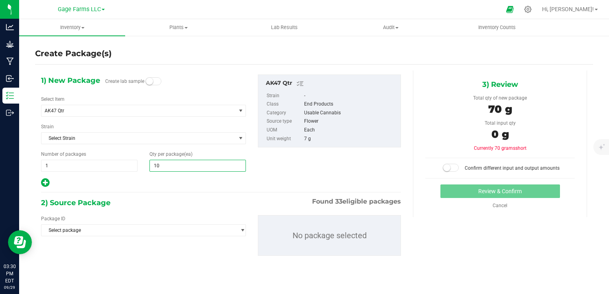
type input "100"
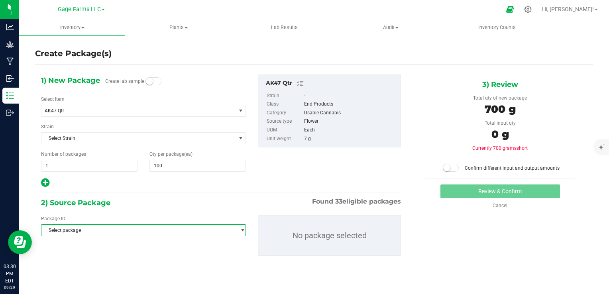
click at [115, 231] on span "Select package" at bounding box center [138, 230] width 194 height 11
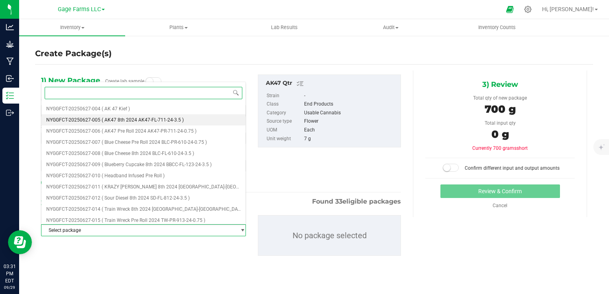
click at [124, 120] on span "( AK47 8th 2024 AK47-FL-711-24-3.5 )" at bounding box center [143, 120] width 82 height 6
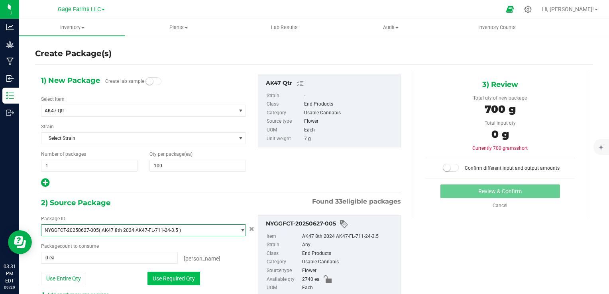
click at [193, 273] on button "Use Required Qty" at bounding box center [173, 279] width 53 height 14
type input "200 ea"
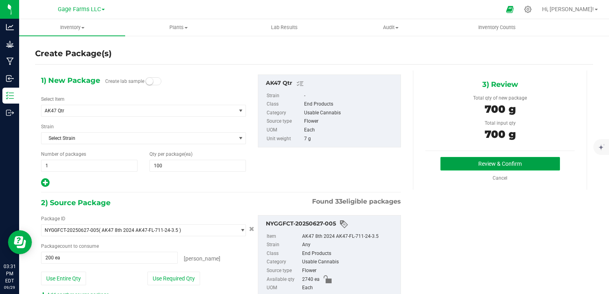
click at [533, 157] on button "Review & Confirm" at bounding box center [499, 164] width 119 height 14
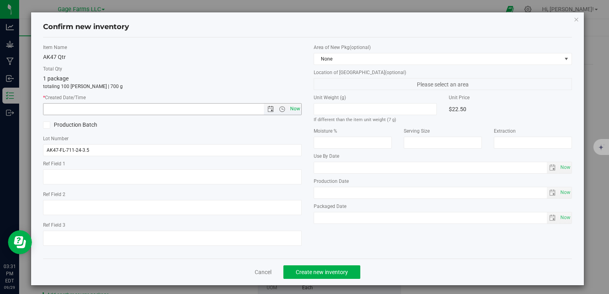
click at [296, 111] on span "Now" at bounding box center [295, 109] width 14 height 12
type input "[DATE] 3:31 PM"
click at [337, 274] on span "Create new inventory" at bounding box center [322, 272] width 52 height 6
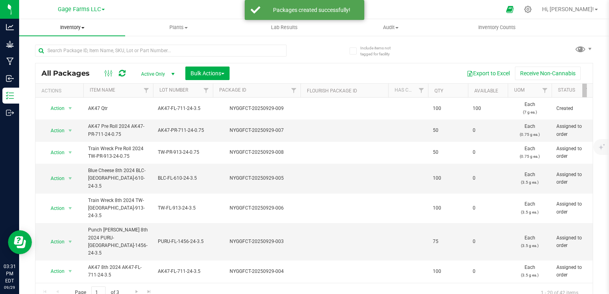
click at [84, 29] on span "Inventory" at bounding box center [72, 27] width 106 height 7
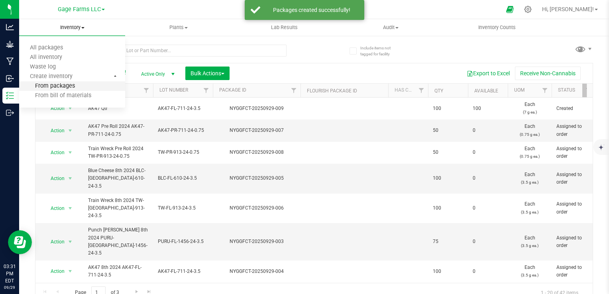
click at [61, 85] on span "From packages" at bounding box center [47, 86] width 56 height 7
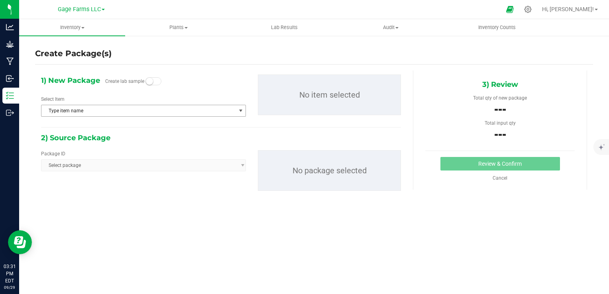
click at [196, 112] on span "Type item name" at bounding box center [138, 110] width 194 height 11
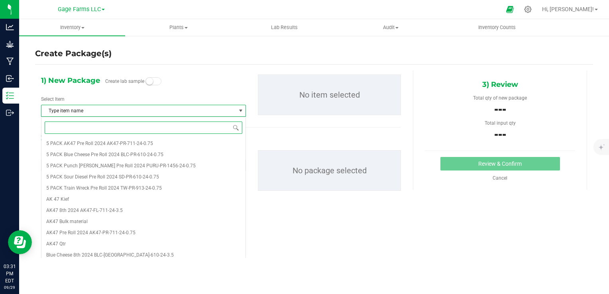
type input "q"
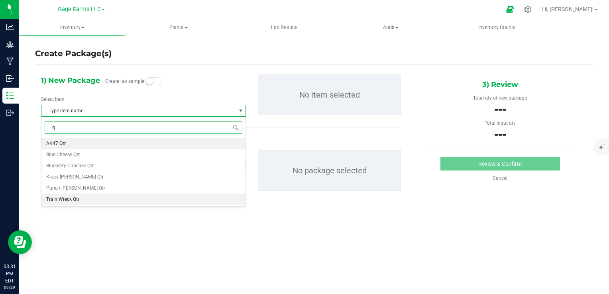
click at [90, 200] on li "Train Wreck Qtr" at bounding box center [143, 199] width 204 height 11
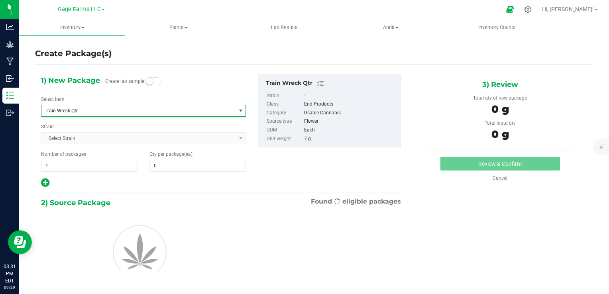
scroll to position [237, 0]
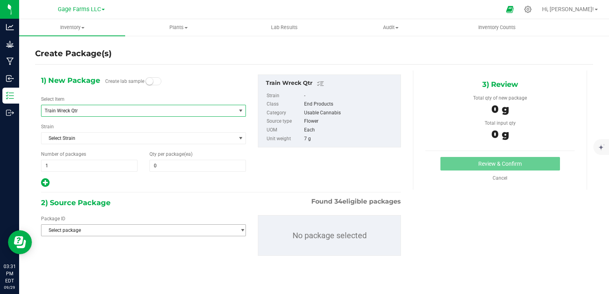
click at [110, 232] on span "Select package" at bounding box center [138, 230] width 194 height 11
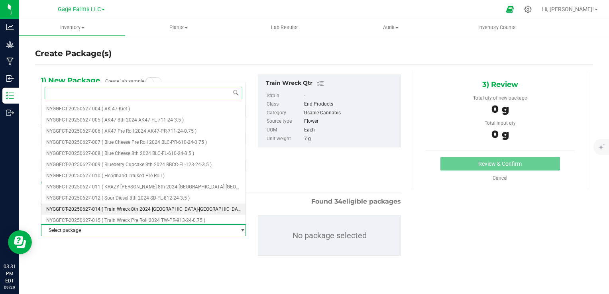
click at [130, 209] on span "( Train Wreck 8th 2024 [GEOGRAPHIC_DATA]-[GEOGRAPHIC_DATA]-913-24-3.5 )" at bounding box center [187, 209] width 170 height 6
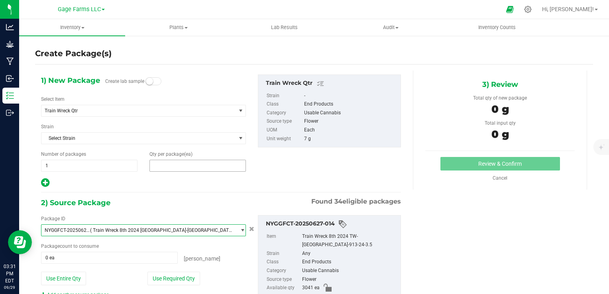
click at [217, 164] on span at bounding box center [197, 166] width 96 height 12
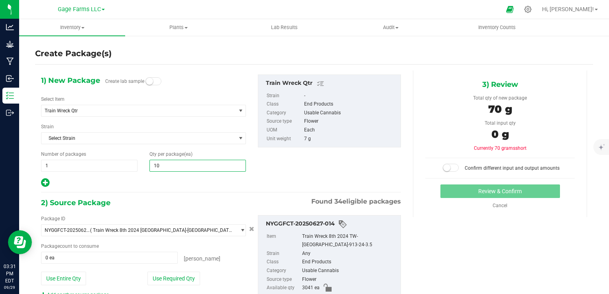
type input "100"
click at [155, 178] on div at bounding box center [143, 183] width 205 height 10
click at [186, 280] on button "Use Required Qty" at bounding box center [173, 279] width 53 height 14
type input "200 ea"
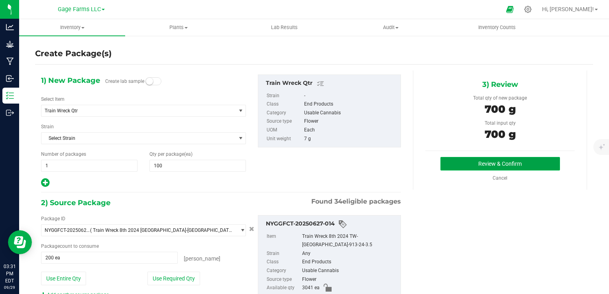
click at [515, 161] on button "Review & Confirm" at bounding box center [499, 164] width 119 height 14
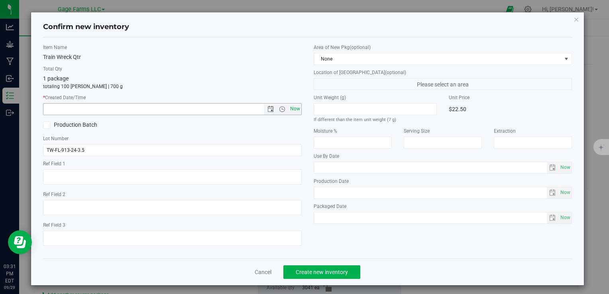
click at [295, 111] on span "Now" at bounding box center [295, 109] width 14 height 12
type input "[DATE] 3:31 PM"
click at [326, 270] on span "Create new inventory" at bounding box center [322, 272] width 52 height 6
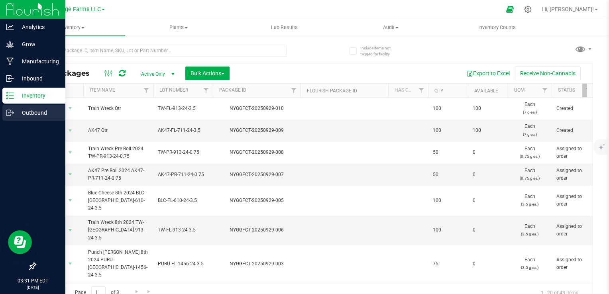
click at [8, 112] on circle at bounding box center [8, 112] width 1 height 1
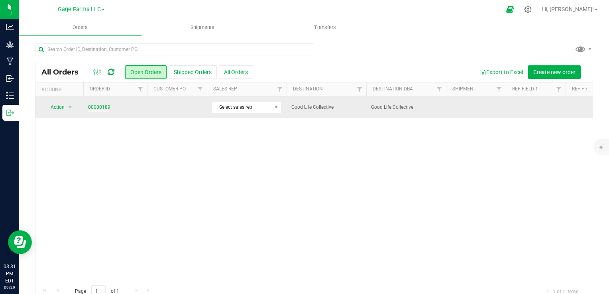
click at [99, 109] on link "00000189" at bounding box center [99, 108] width 22 height 8
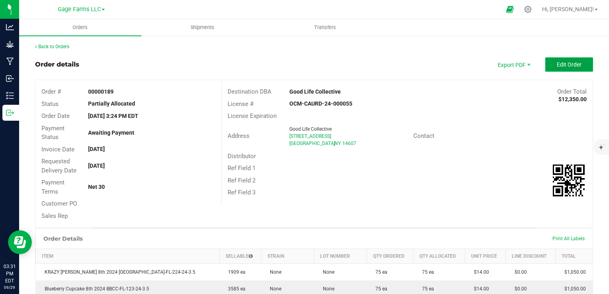
click at [566, 66] on span "Edit Order" at bounding box center [568, 64] width 25 height 6
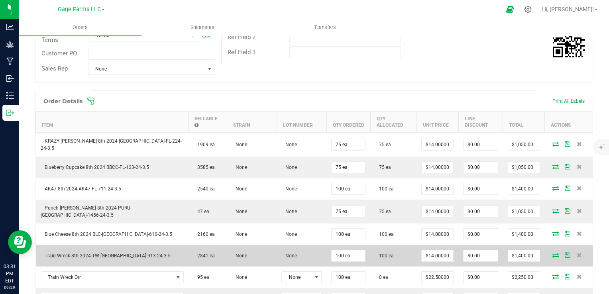
scroll to position [199, 0]
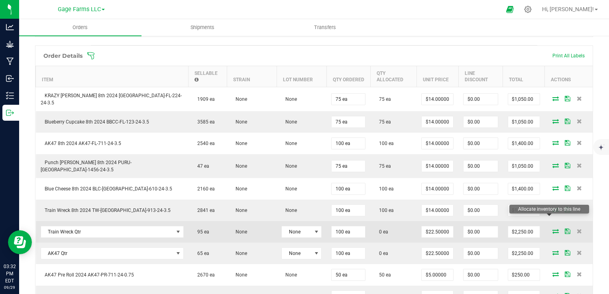
click at [552, 229] on icon at bounding box center [555, 231] width 6 height 5
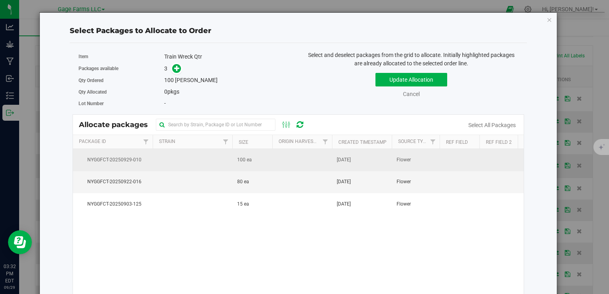
click at [240, 166] on td "100 ea" at bounding box center [252, 160] width 40 height 22
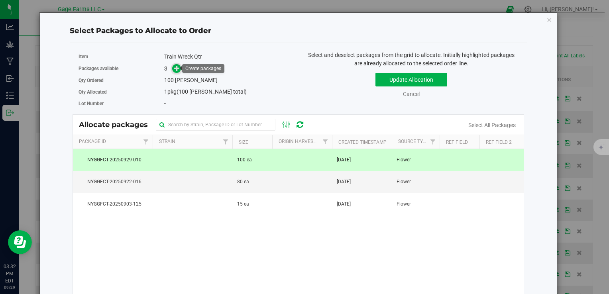
click at [174, 70] on icon at bounding box center [177, 68] width 6 height 6
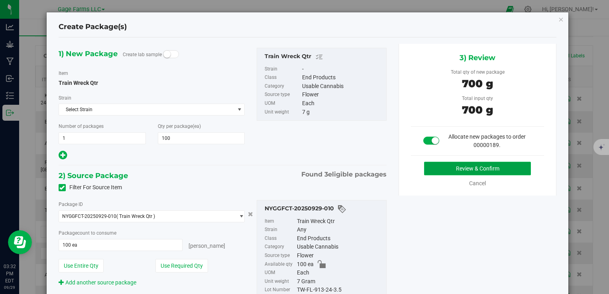
click at [499, 170] on button "Review & Confirm" at bounding box center [477, 169] width 107 height 14
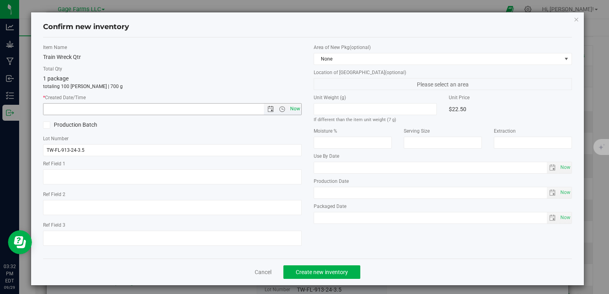
click at [294, 113] on span "Now" at bounding box center [295, 109] width 14 height 12
type input "[DATE] 3:32 PM"
click at [304, 269] on span "Create new inventory" at bounding box center [322, 272] width 52 height 6
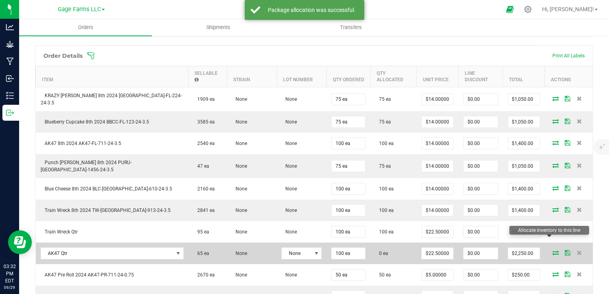
click at [552, 250] on icon at bounding box center [555, 252] width 6 height 5
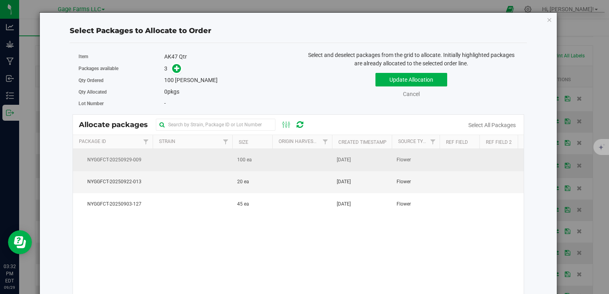
click at [273, 160] on td at bounding box center [302, 160] width 60 height 22
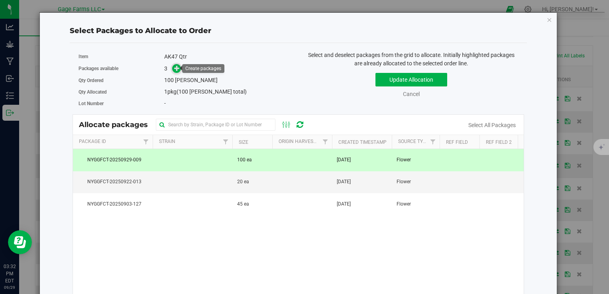
click at [176, 70] on icon at bounding box center [177, 68] width 6 height 6
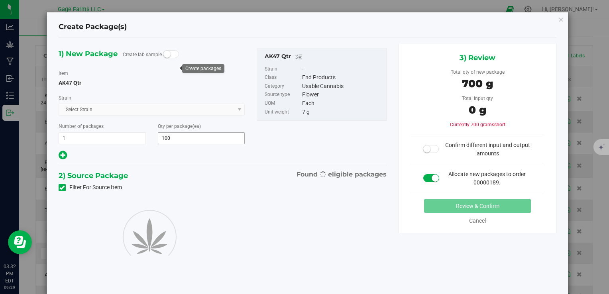
type input "100"
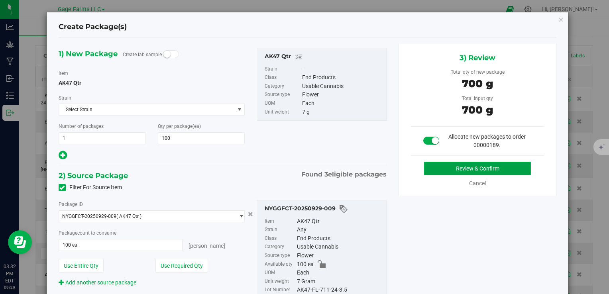
click at [514, 170] on button "Review & Confirm" at bounding box center [477, 169] width 107 height 14
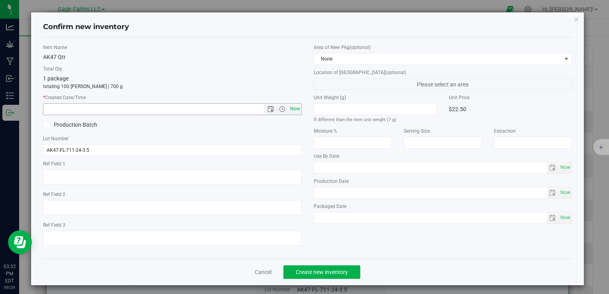
click at [290, 109] on span "Now" at bounding box center [295, 109] width 14 height 12
type input "[DATE] 3:32 PM"
click at [319, 276] on button "Create new inventory" at bounding box center [321, 272] width 77 height 14
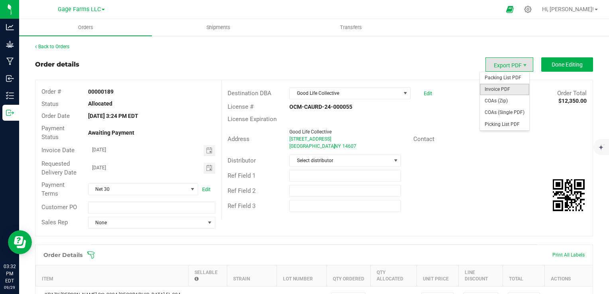
click at [501, 92] on span "Invoice PDF" at bounding box center [504, 90] width 49 height 12
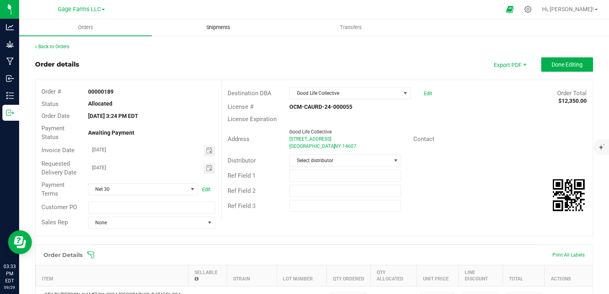
click at [223, 29] on span "Shipments" at bounding box center [218, 27] width 45 height 7
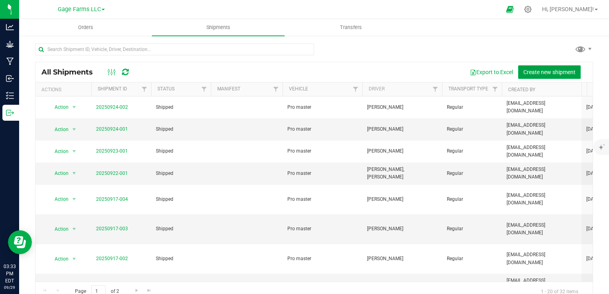
click at [569, 72] on button "Create new shipment" at bounding box center [549, 72] width 63 height 14
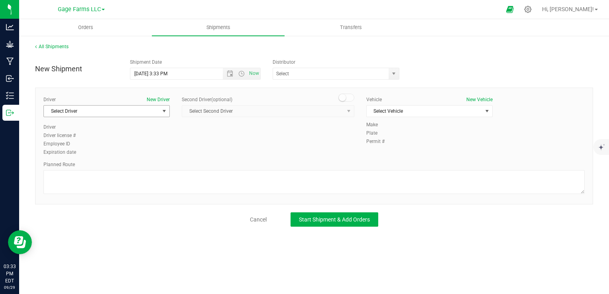
click at [152, 112] on span "Select Driver" at bounding box center [101, 111] width 115 height 11
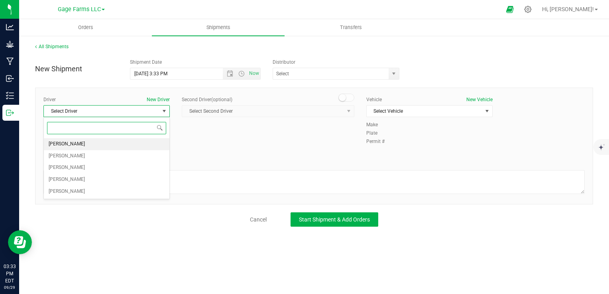
click at [97, 143] on li "[PERSON_NAME]" at bounding box center [106, 144] width 125 height 12
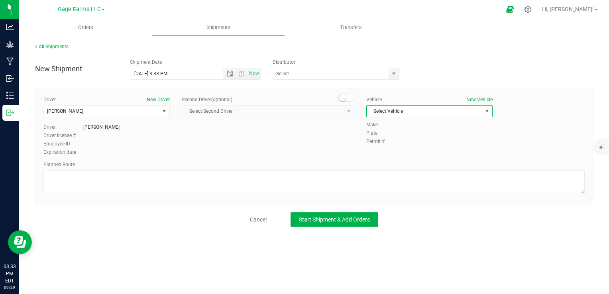
click at [384, 114] on span "Select Vehicle" at bounding box center [423, 111] width 115 height 11
click at [388, 122] on li "Pro master" at bounding box center [428, 125] width 125 height 12
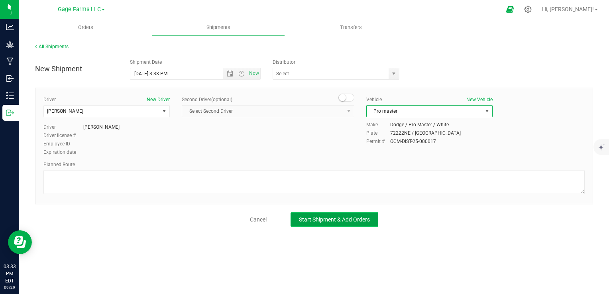
click at [362, 224] on button "Start Shipment & Add Orders" at bounding box center [334, 219] width 88 height 14
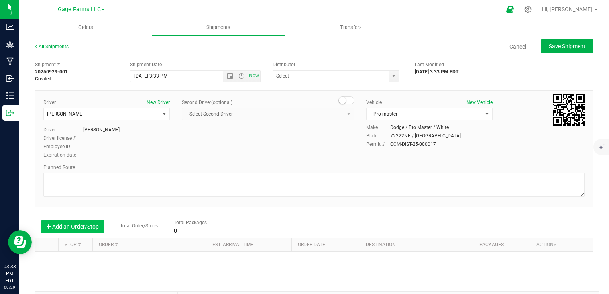
click at [59, 229] on button "Add an Order/Stop" at bounding box center [72, 227] width 63 height 14
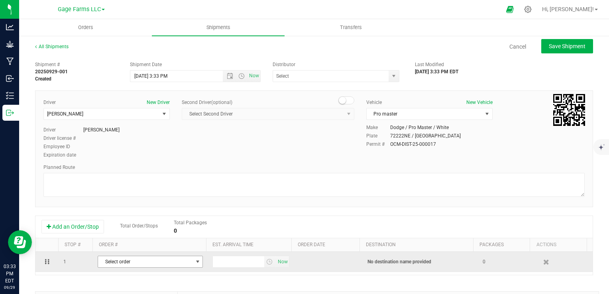
click at [126, 262] on span "Select order" at bounding box center [145, 261] width 94 height 11
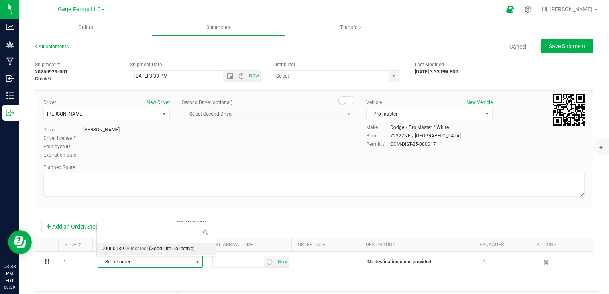
click at [125, 249] on span "[Allocated]" at bounding box center [136, 249] width 23 height 10
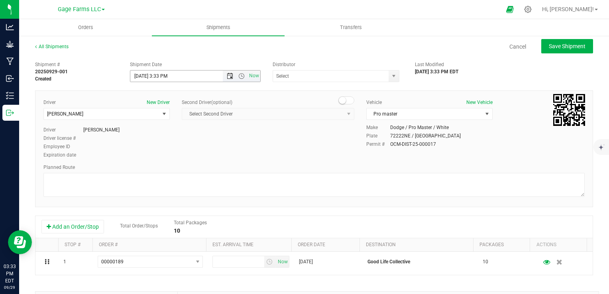
click at [228, 73] on span "Open the date view" at bounding box center [230, 76] width 6 height 6
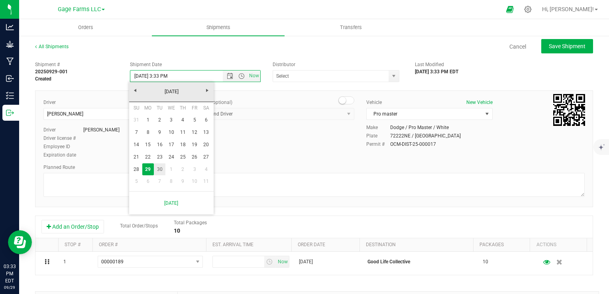
click at [160, 169] on link "30" at bounding box center [160, 169] width 12 height 12
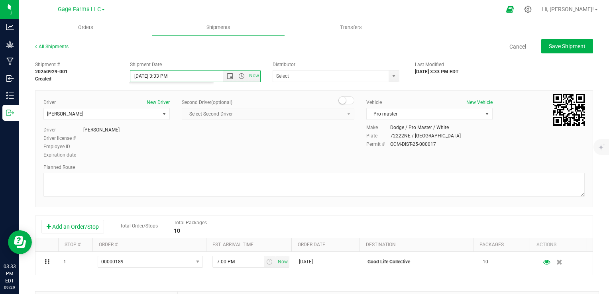
type input "[DATE] 3:33 PM"
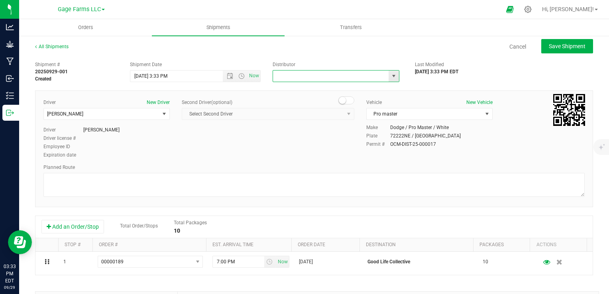
click at [305, 77] on input "text" at bounding box center [329, 75] width 112 height 11
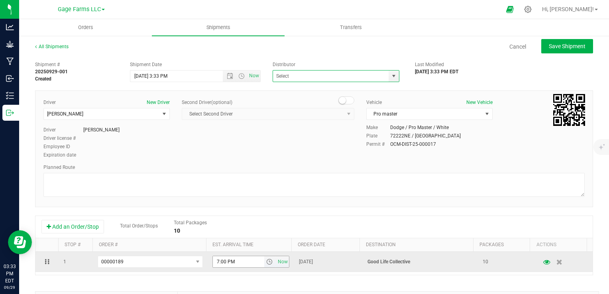
click at [233, 262] on input "7:00 PM" at bounding box center [238, 261] width 51 height 11
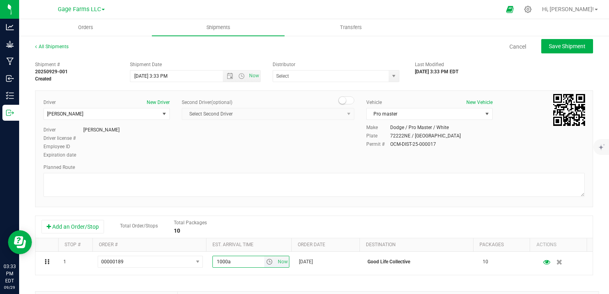
type input "1000a"
click at [268, 274] on div "1 00000189 00000189 1000a Now [DATE] Good Life Collective 10" at bounding box center [313, 263] width 557 height 23
click at [557, 43] on span "Save Shipment" at bounding box center [566, 46] width 37 height 6
type input "[DATE] 7:33 PM"
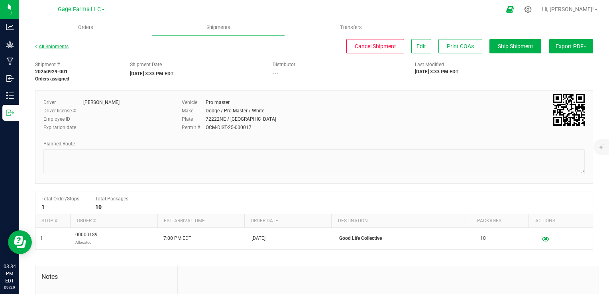
click at [57, 49] on link "All Shipments" at bounding box center [51, 47] width 33 height 6
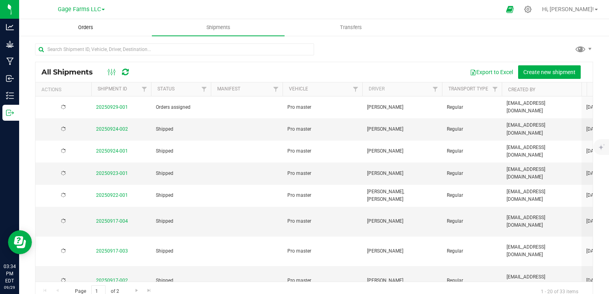
click at [82, 26] on span "Orders" at bounding box center [85, 27] width 37 height 7
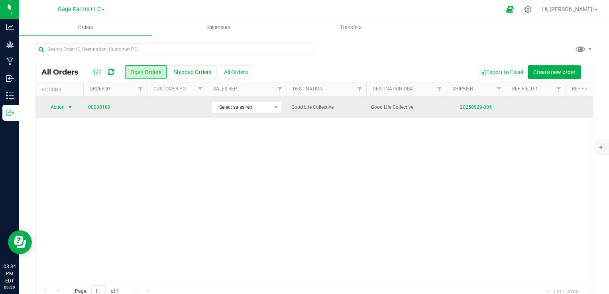
click at [67, 108] on span "select" at bounding box center [70, 107] width 10 height 11
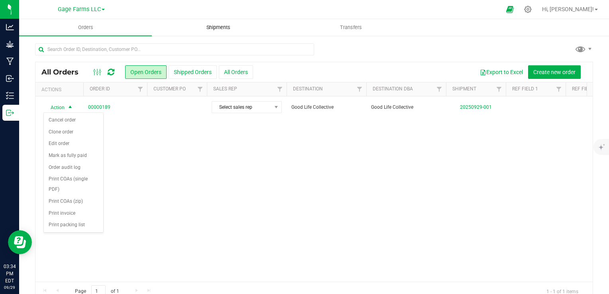
click at [220, 30] on span "Shipments" at bounding box center [218, 27] width 45 height 7
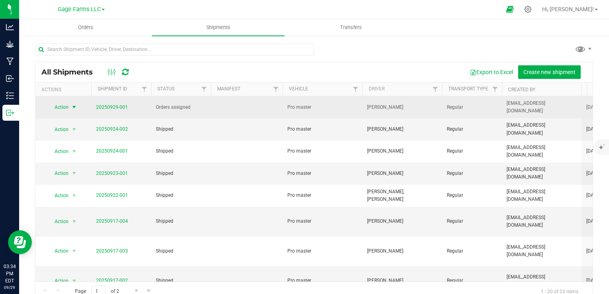
click at [72, 108] on span "select" at bounding box center [74, 107] width 10 height 11
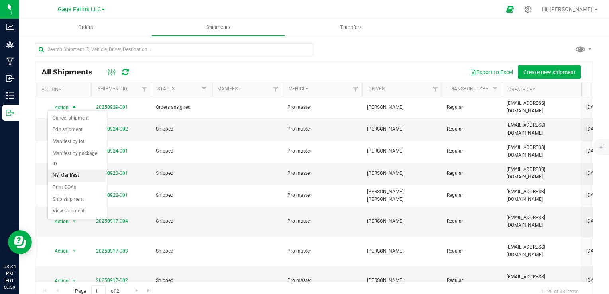
click at [76, 170] on li "NY Manifest" at bounding box center [77, 176] width 59 height 12
